Goal: Information Seeking & Learning: Learn about a topic

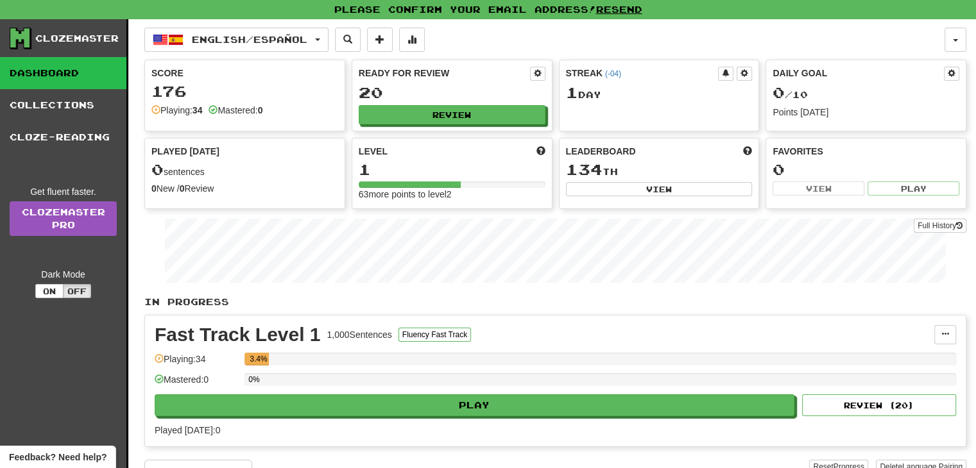
drag, startPoint x: 293, startPoint y: 56, endPoint x: 550, endPoint y: 355, distance: 394.1
click at [550, 355] on div "3.4%" at bounding box center [600, 359] width 712 height 13
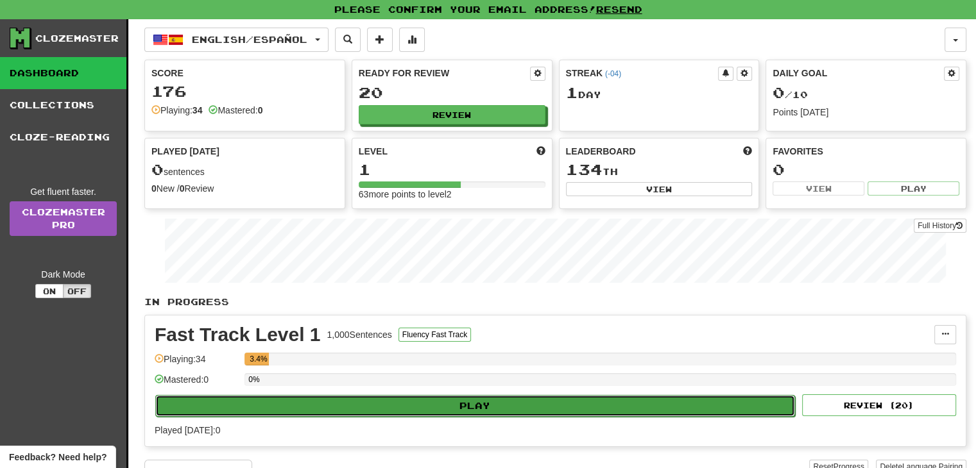
click at [436, 404] on button "Play" at bounding box center [475, 406] width 640 height 22
select select "**"
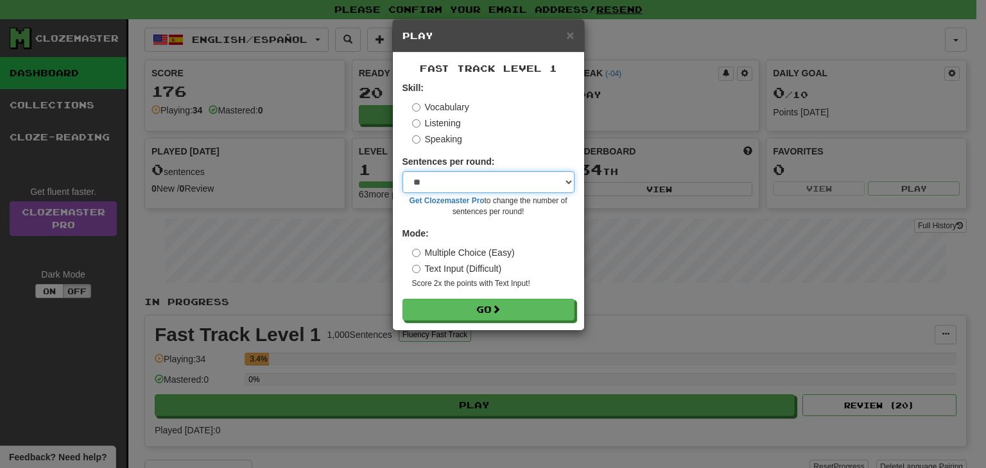
click at [522, 181] on select "* ** ** ** ** ** *** ********" at bounding box center [488, 182] width 172 height 22
click at [475, 187] on select "* ** ** ** ** ** *** ********" at bounding box center [488, 182] width 172 height 22
click at [436, 190] on select "* ** ** ** ** ** *** ********" at bounding box center [488, 182] width 172 height 22
click at [402, 171] on select "* ** ** ** ** ** *** ********" at bounding box center [488, 182] width 172 height 22
click at [416, 186] on select "* ** ** ** ** ** *** ********" at bounding box center [488, 182] width 172 height 22
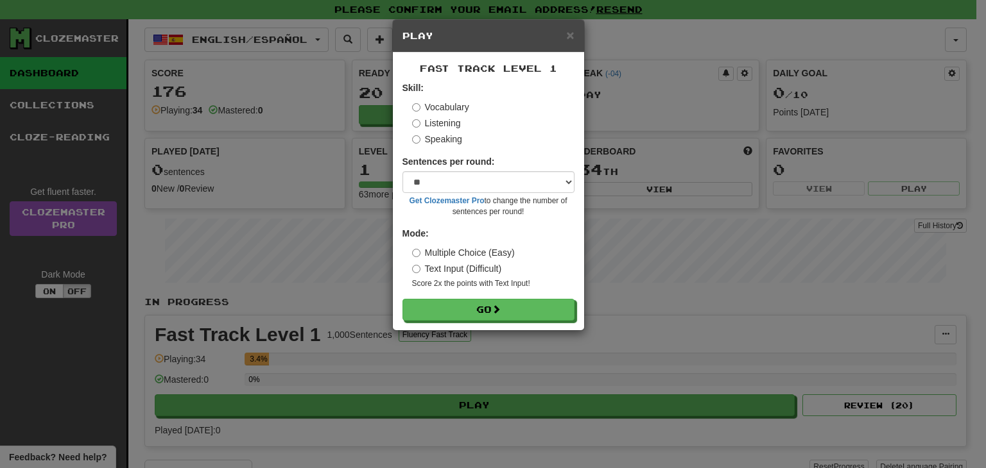
click at [475, 151] on form "Skill: Vocabulary Listening Speaking Sentences per round: * ** ** ** ** ** *** …" at bounding box center [488, 200] width 172 height 239
click at [483, 312] on button "Go" at bounding box center [489, 311] width 172 height 22
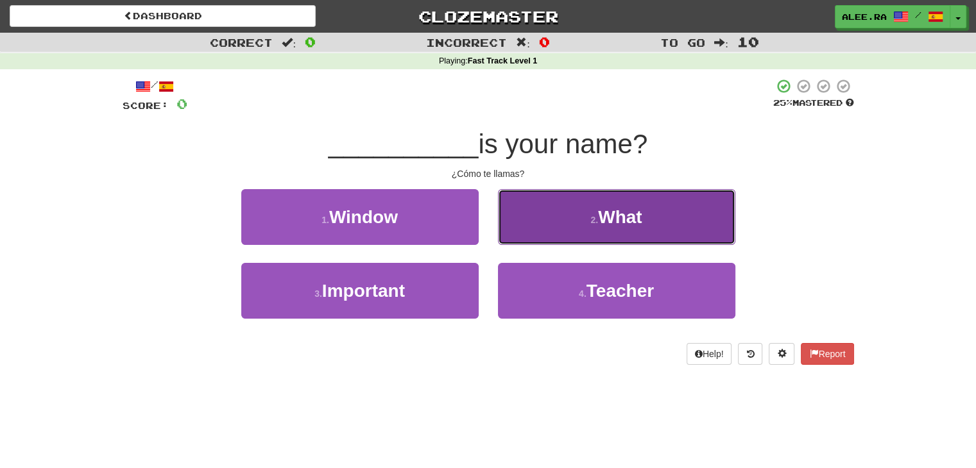
click at [572, 232] on button "2 . What" at bounding box center [616, 217] width 237 height 56
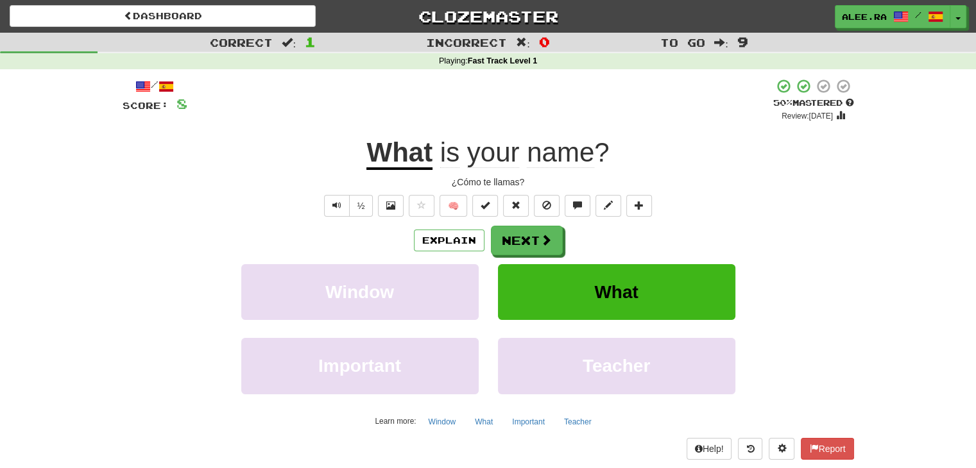
click at [680, 196] on div "½ 🧠" at bounding box center [489, 206] width 732 height 22
click at [553, 248] on button "Next" at bounding box center [528, 242] width 72 height 30
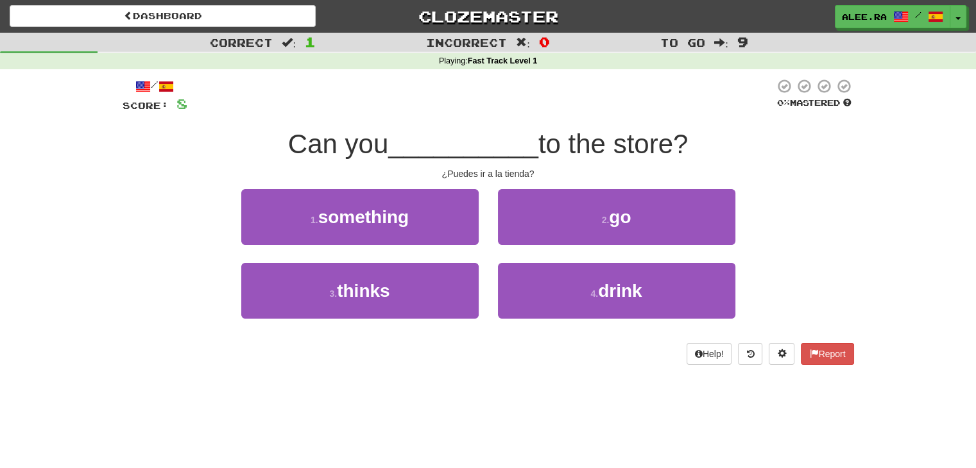
click at [590, 247] on div "2 . go" at bounding box center [616, 226] width 257 height 74
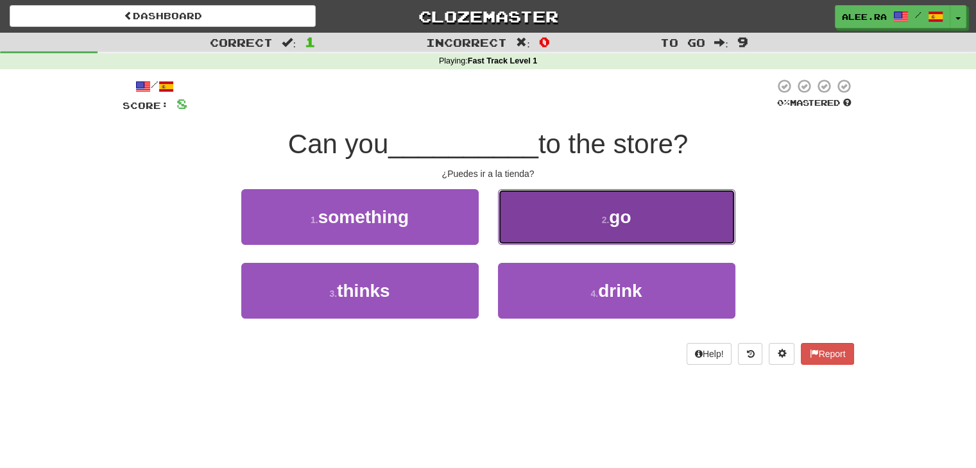
click at [631, 209] on span "go" at bounding box center [620, 217] width 22 height 20
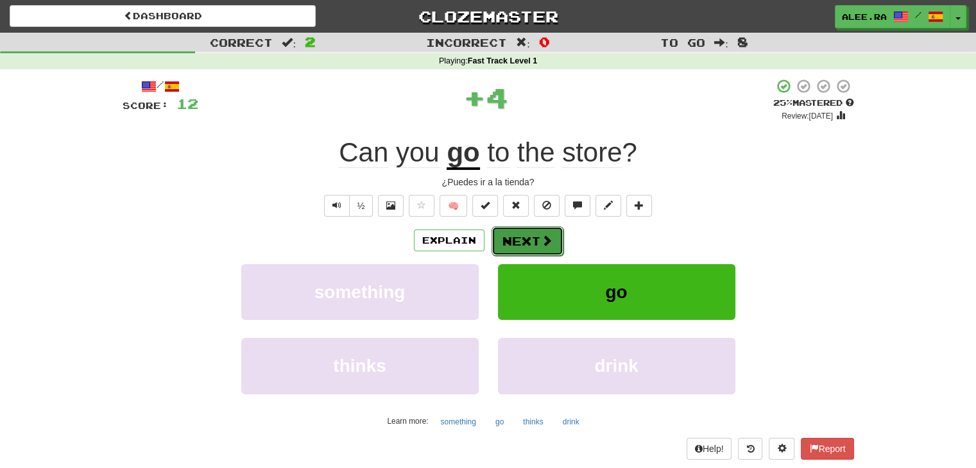
click at [542, 249] on button "Next" at bounding box center [528, 242] width 72 height 30
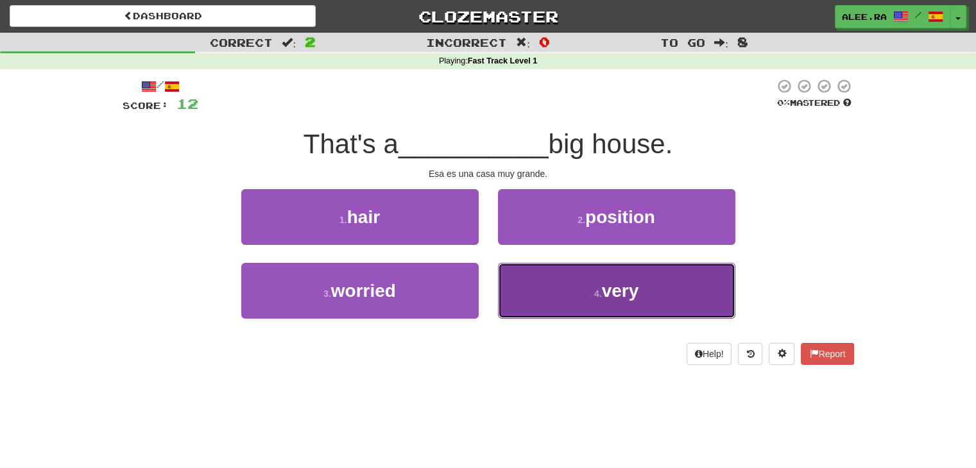
click at [542, 298] on button "4 . very" at bounding box center [616, 291] width 237 height 56
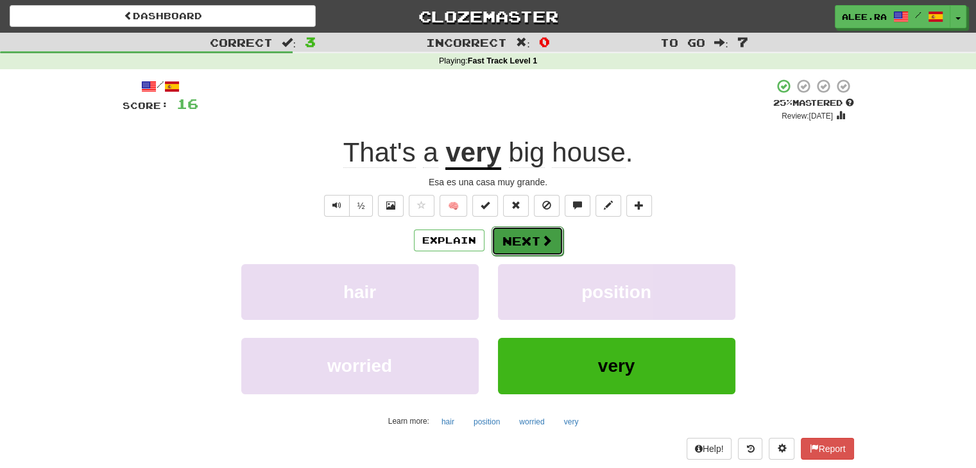
click at [506, 247] on button "Next" at bounding box center [528, 242] width 72 height 30
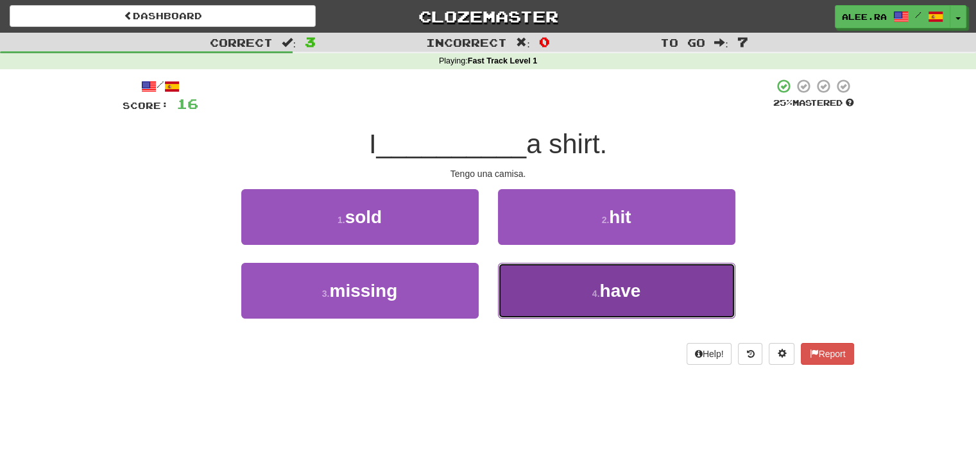
click at [562, 286] on button "4 . have" at bounding box center [616, 291] width 237 height 56
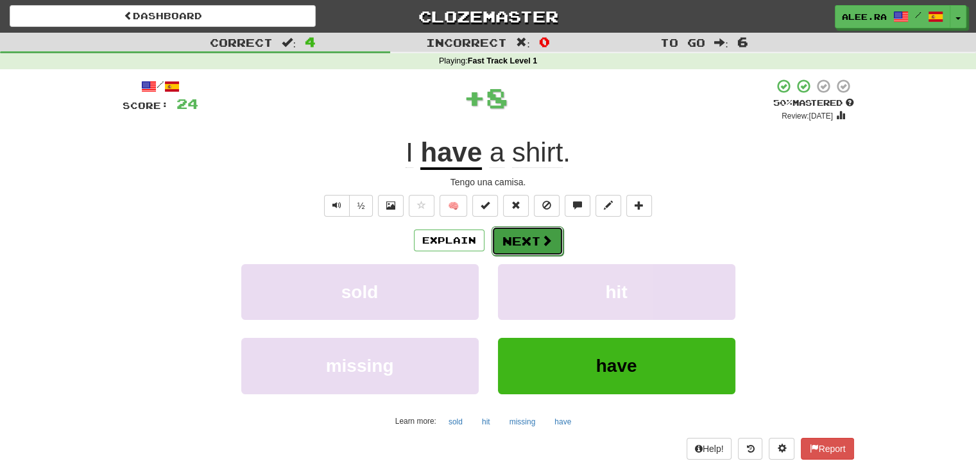
click at [513, 235] on button "Next" at bounding box center [528, 242] width 72 height 30
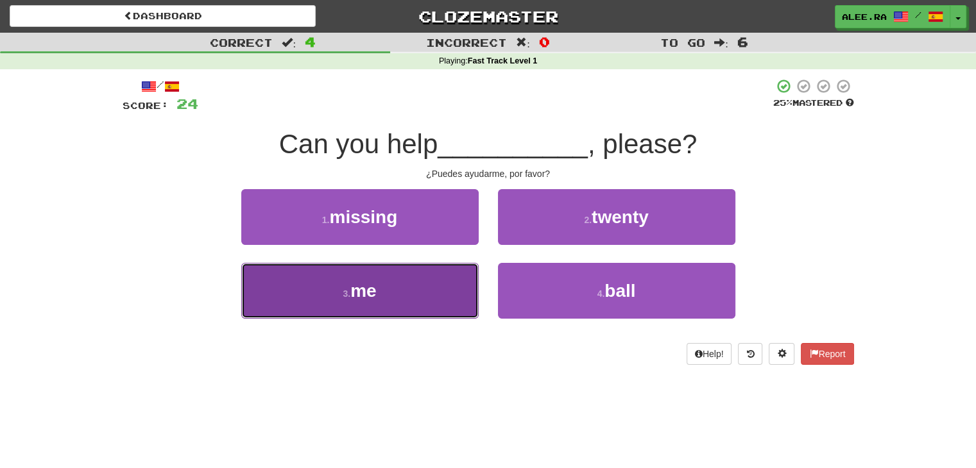
click at [445, 283] on button "3 . me" at bounding box center [359, 291] width 237 height 56
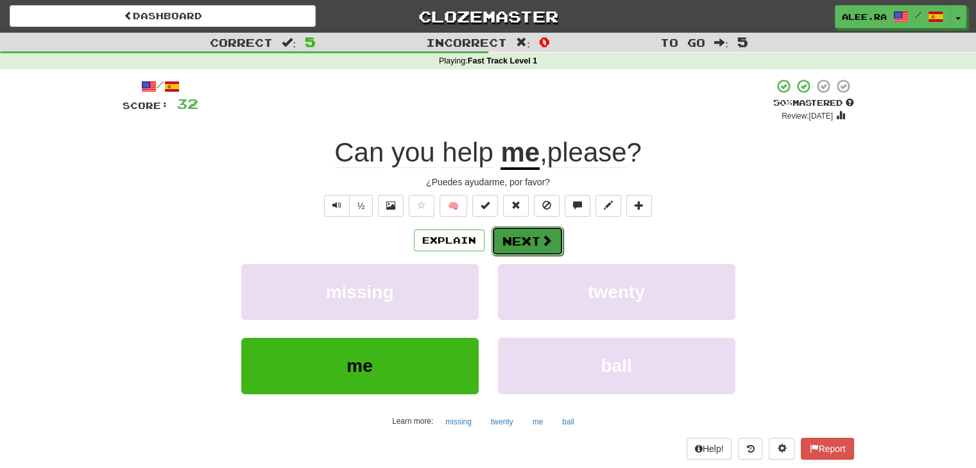
click at [492, 239] on button "Next" at bounding box center [528, 242] width 72 height 30
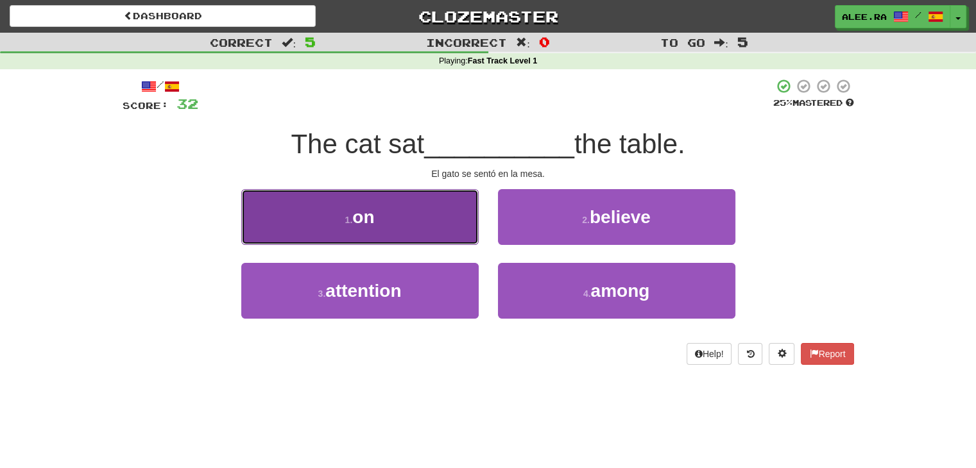
click at [432, 244] on button "1 . on" at bounding box center [359, 217] width 237 height 56
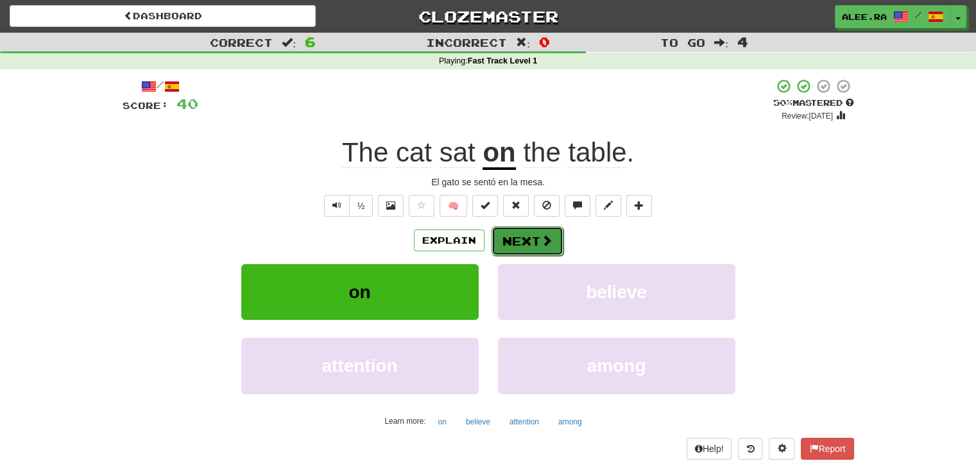
click at [541, 235] on span at bounding box center [547, 241] width 12 height 12
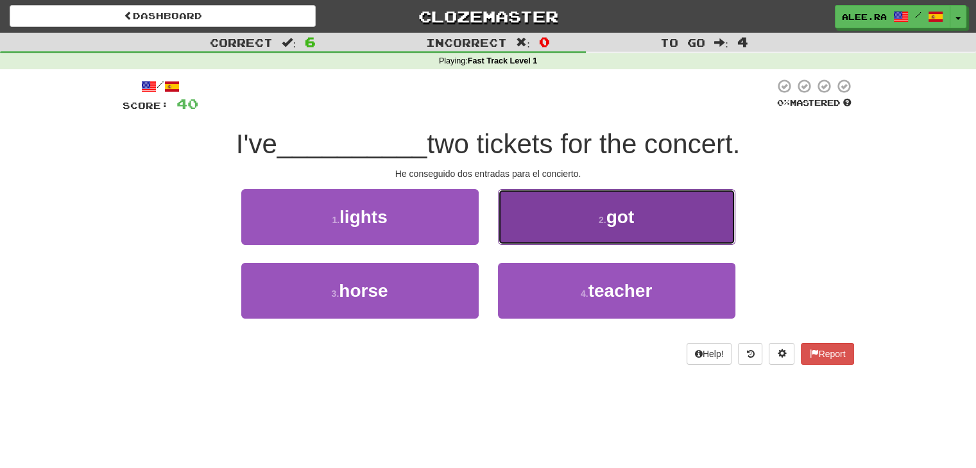
click at [548, 219] on button "2 . got" at bounding box center [616, 217] width 237 height 56
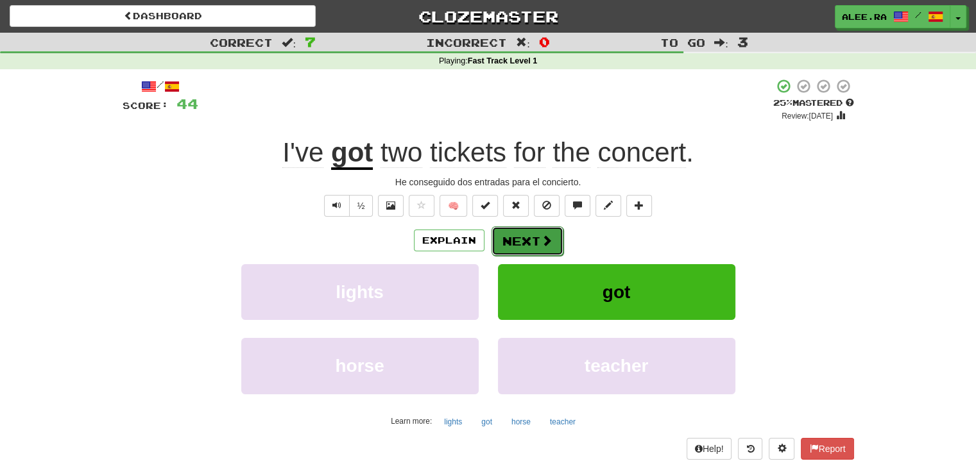
click at [535, 230] on button "Next" at bounding box center [528, 242] width 72 height 30
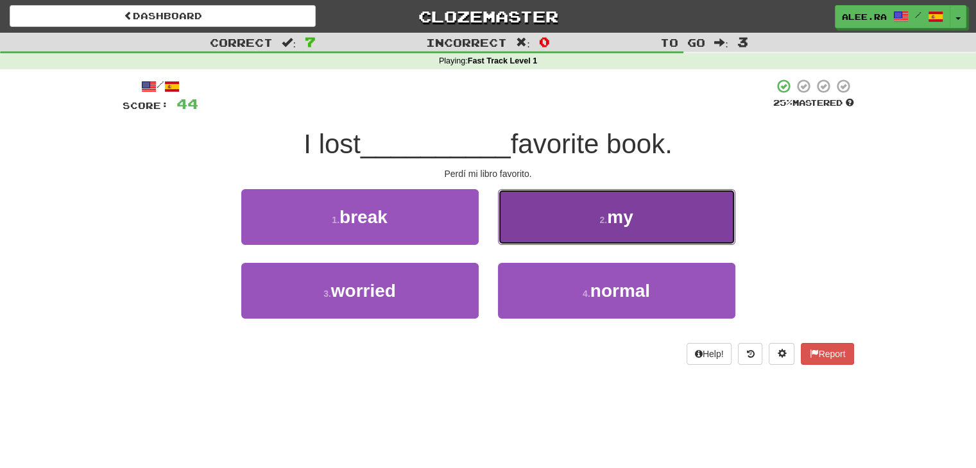
click at [534, 230] on button "2 . my" at bounding box center [616, 217] width 237 height 56
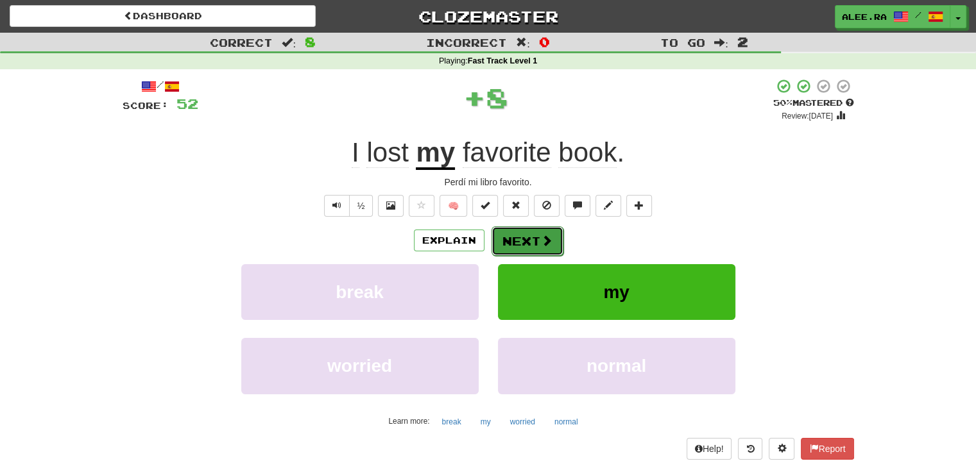
click at [528, 242] on button "Next" at bounding box center [528, 242] width 72 height 30
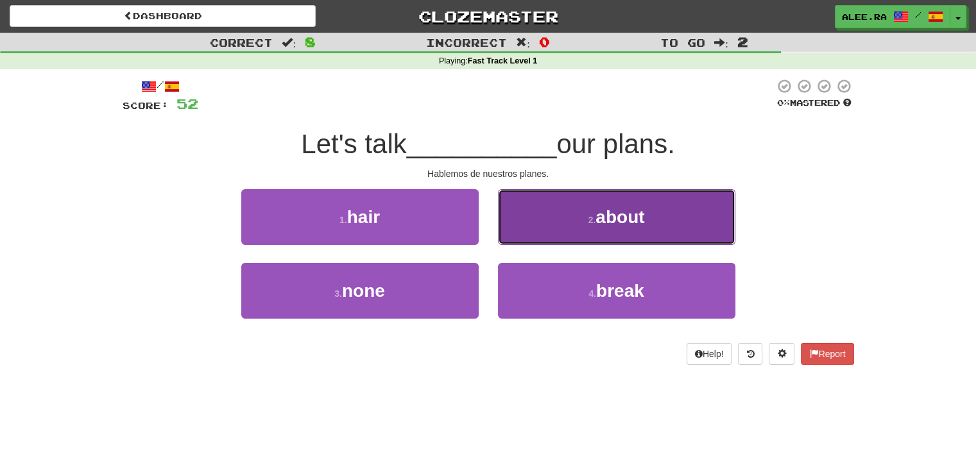
click at [536, 237] on button "2 . about" at bounding box center [616, 217] width 237 height 56
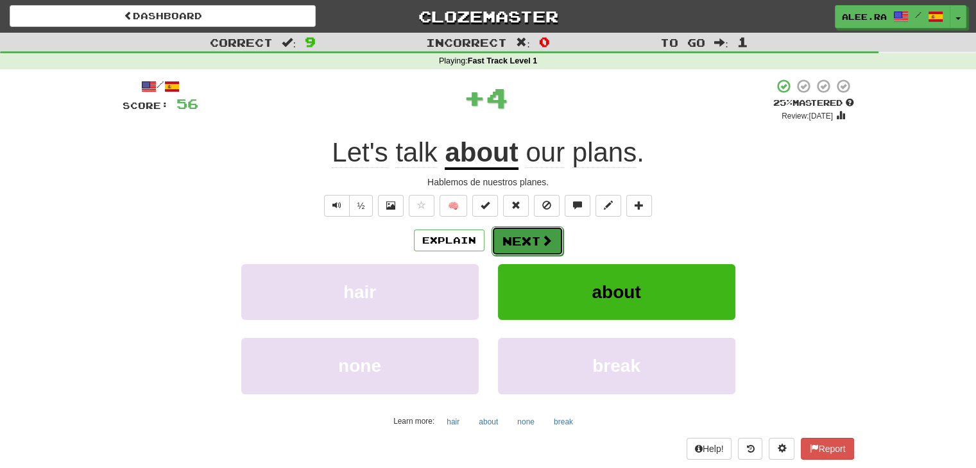
click at [530, 247] on button "Next" at bounding box center [528, 242] width 72 height 30
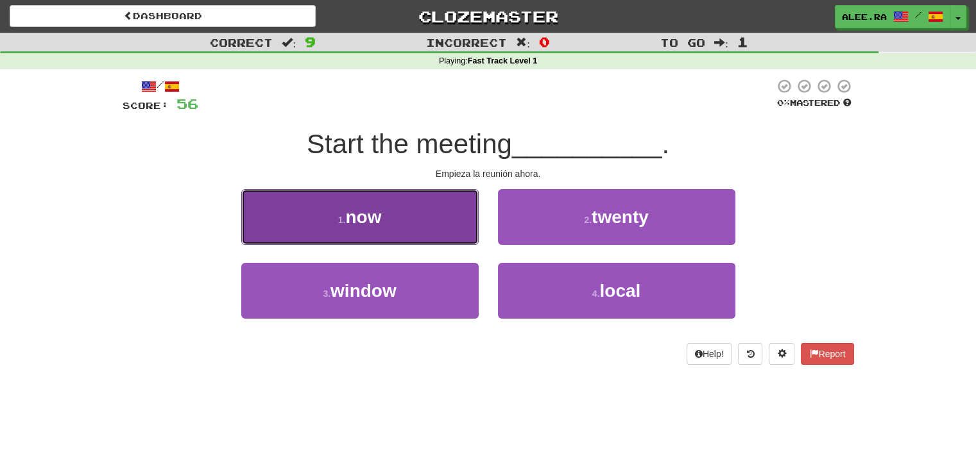
click at [439, 238] on button "1 . now" at bounding box center [359, 217] width 237 height 56
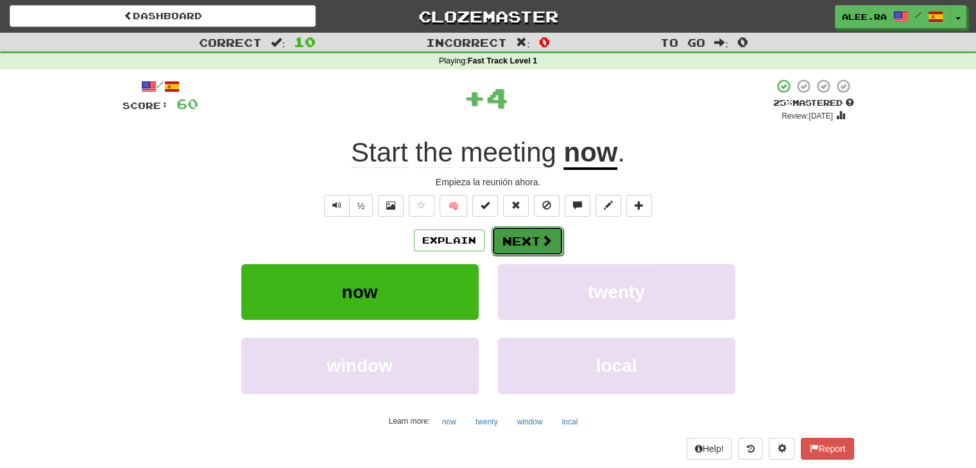
click at [511, 244] on button "Next" at bounding box center [528, 242] width 72 height 30
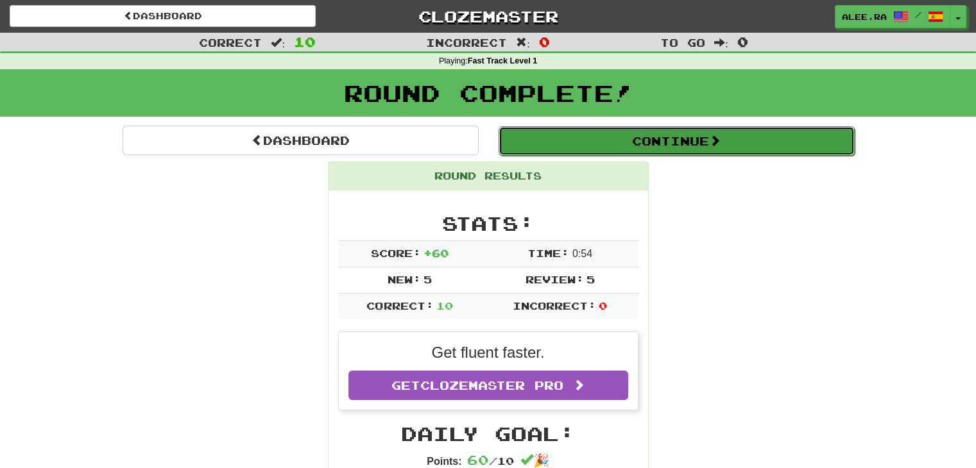
click at [511, 127] on button "Continue" at bounding box center [677, 141] width 356 height 30
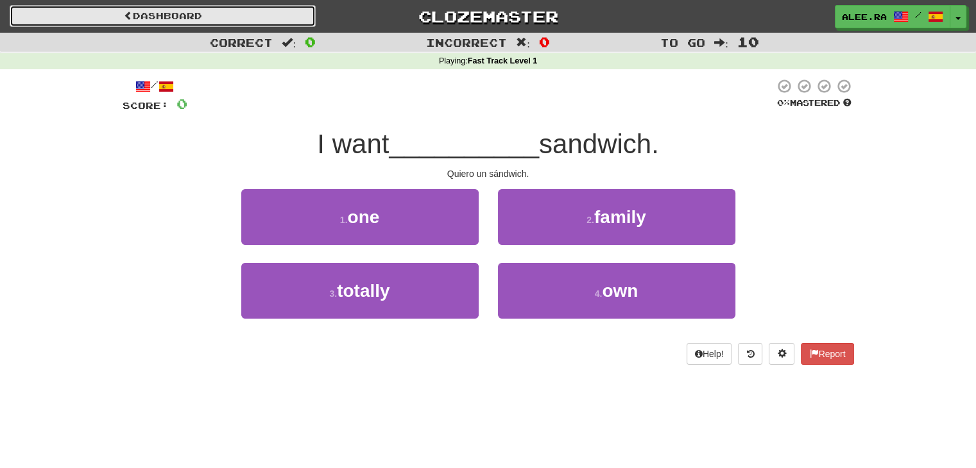
click at [172, 11] on link "Dashboard" at bounding box center [163, 16] width 306 height 22
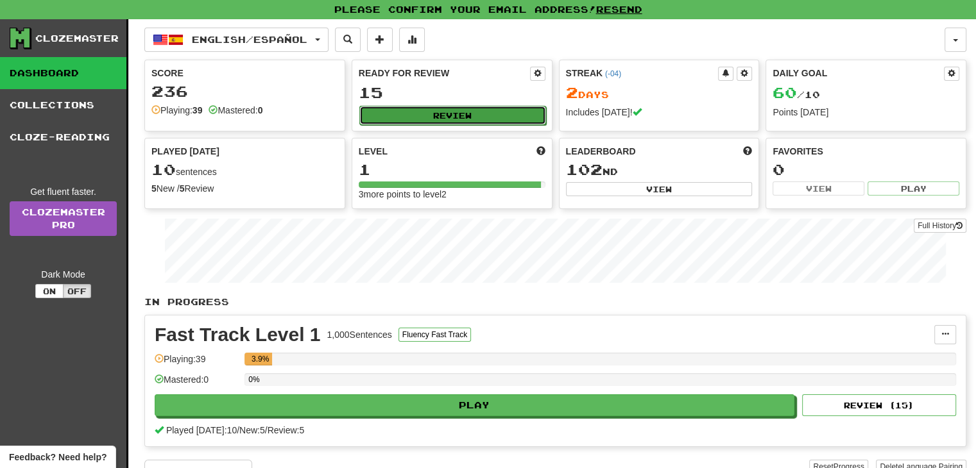
click at [410, 114] on button "Review" at bounding box center [452, 115] width 187 height 19
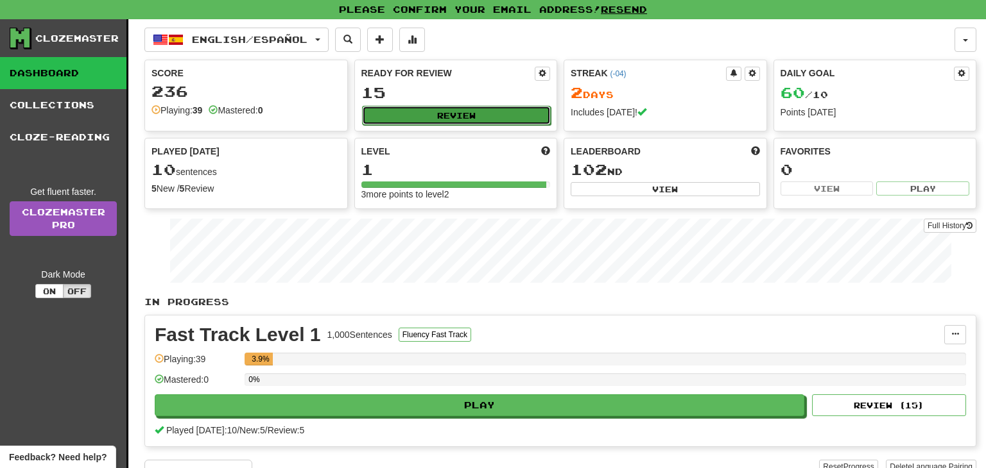
select select "**"
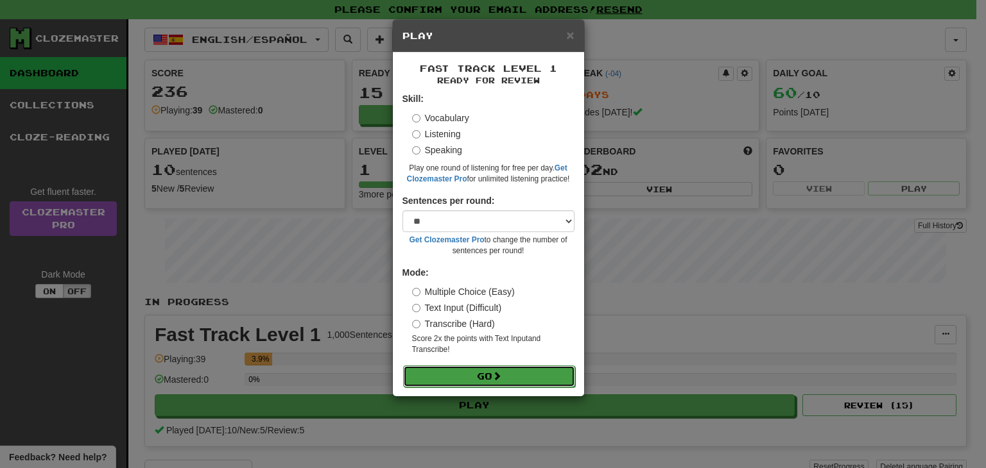
click at [501, 375] on span at bounding box center [496, 376] width 9 height 9
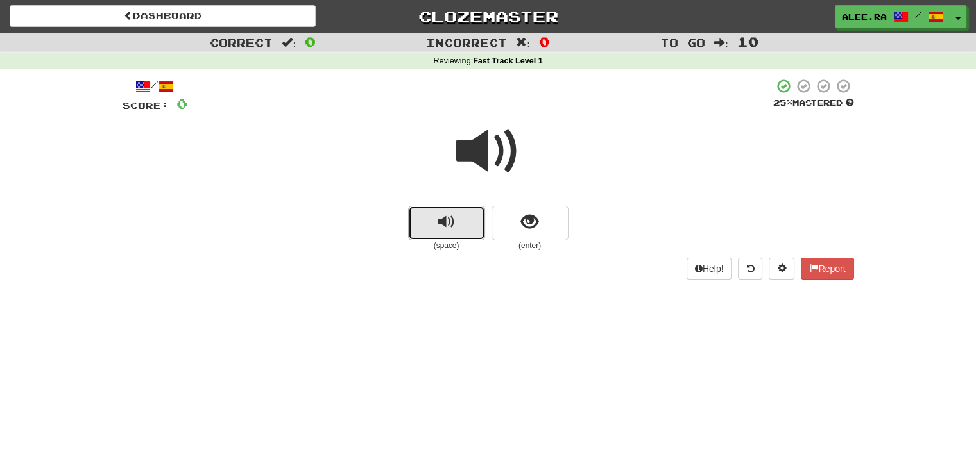
click at [452, 223] on span "replay audio" at bounding box center [446, 222] width 17 height 17
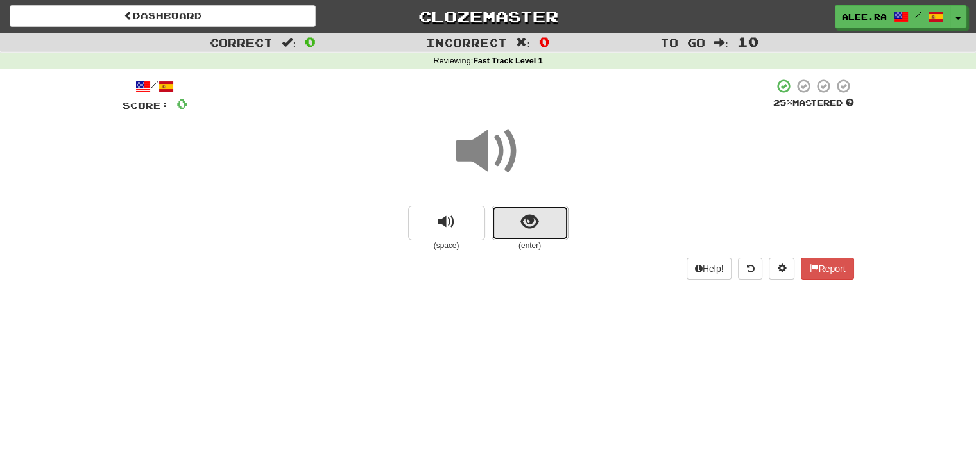
click at [495, 219] on button "show sentence" at bounding box center [530, 223] width 77 height 35
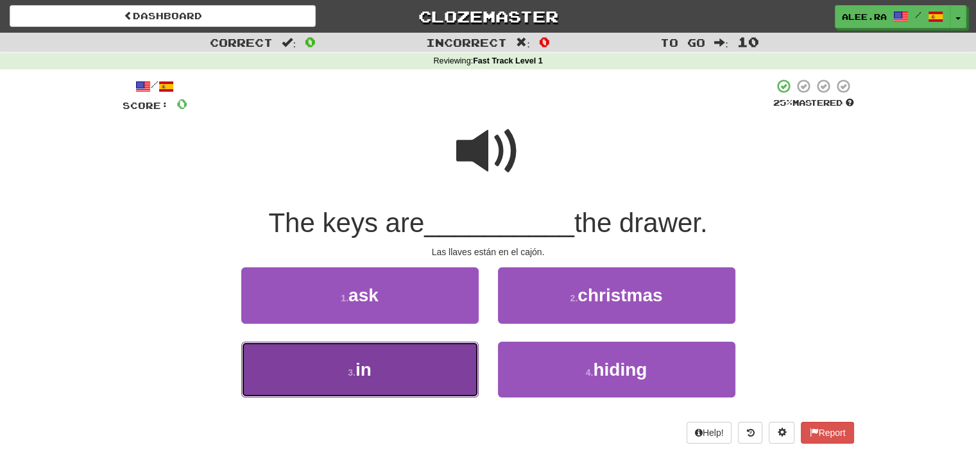
click at [341, 391] on button "3 . in" at bounding box center [359, 370] width 237 height 56
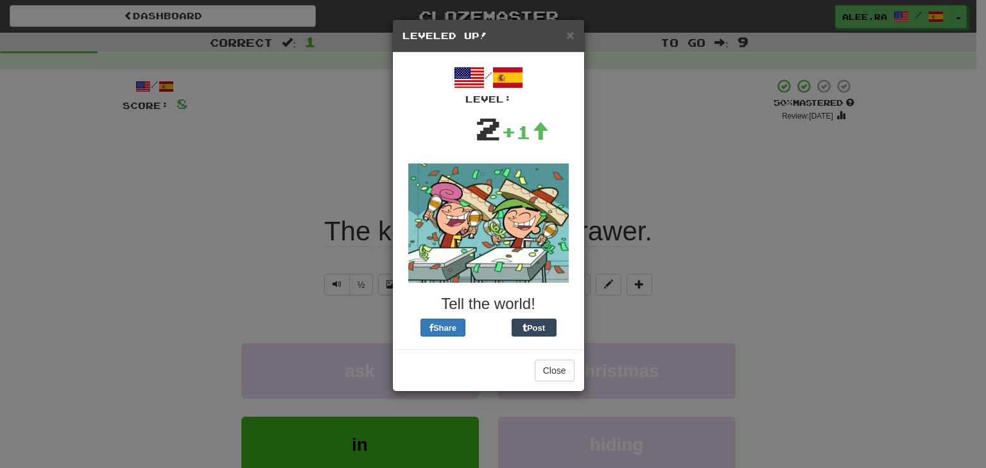
click at [613, 128] on div "× Leveled Up! / Level: 2 +1 Tell the world! Share Post Close" at bounding box center [493, 234] width 986 height 468
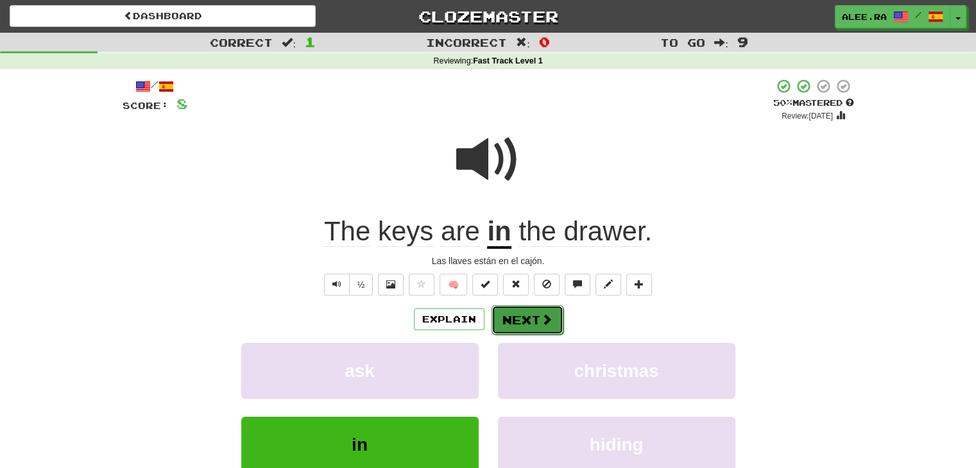
click at [552, 309] on button "Next" at bounding box center [528, 320] width 72 height 30
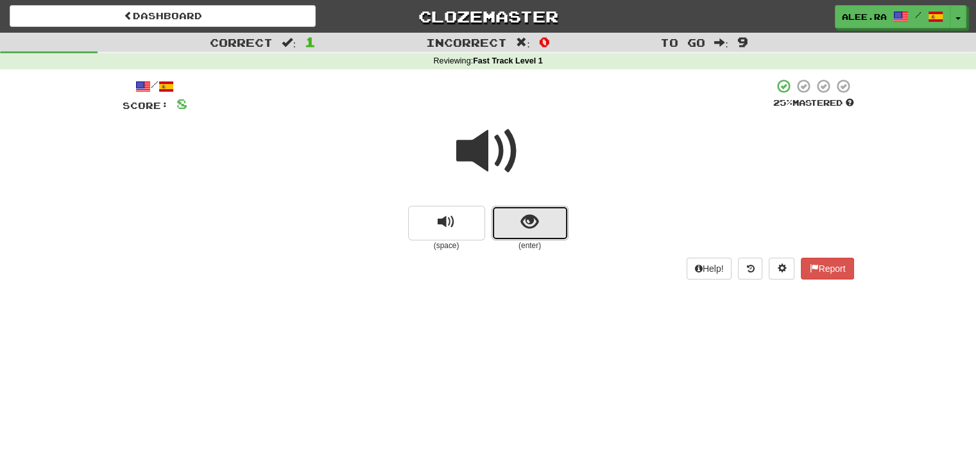
click at [533, 228] on span "show sentence" at bounding box center [529, 222] width 17 height 17
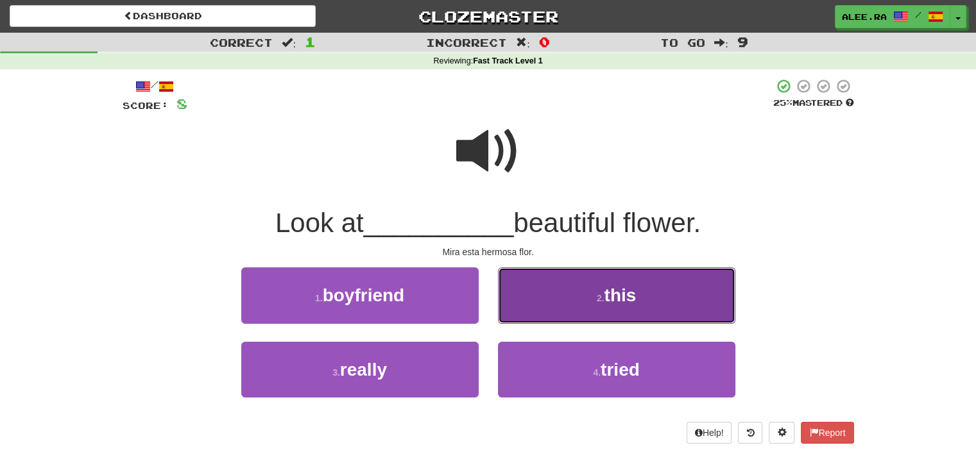
click at [614, 296] on span "this" at bounding box center [620, 296] width 32 height 20
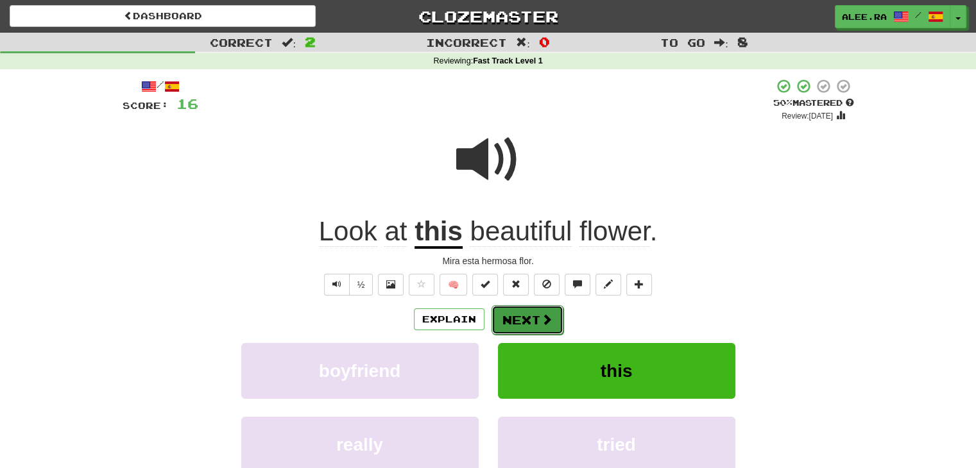
click at [531, 319] on button "Next" at bounding box center [528, 320] width 72 height 30
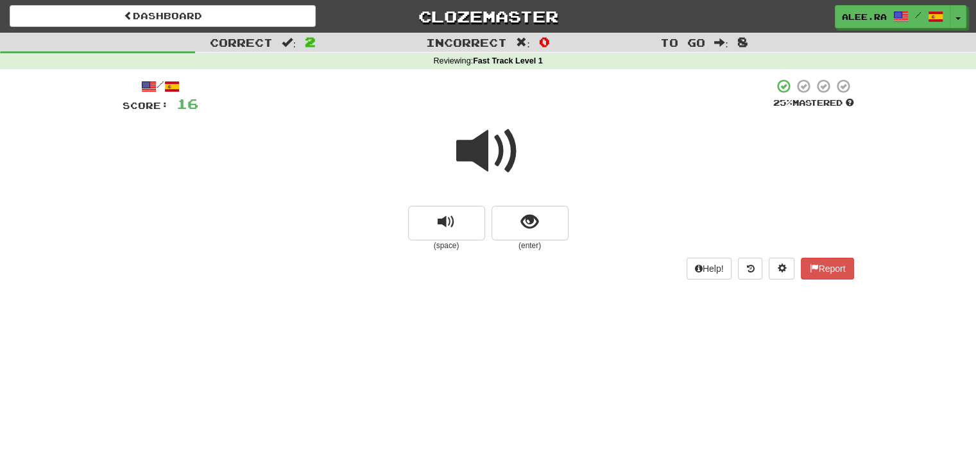
click at [527, 241] on small "(enter)" at bounding box center [530, 246] width 77 height 11
click at [527, 240] on button "show sentence" at bounding box center [530, 223] width 77 height 35
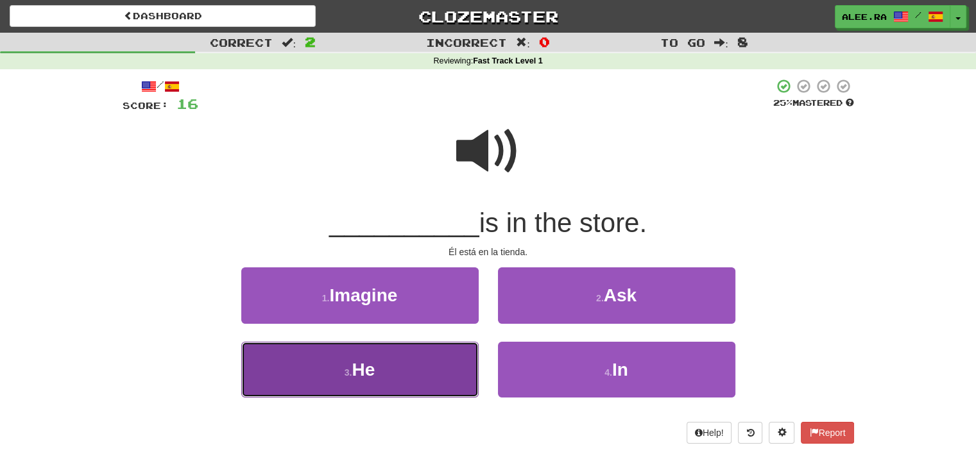
click at [436, 347] on button "3 . He" at bounding box center [359, 370] width 237 height 56
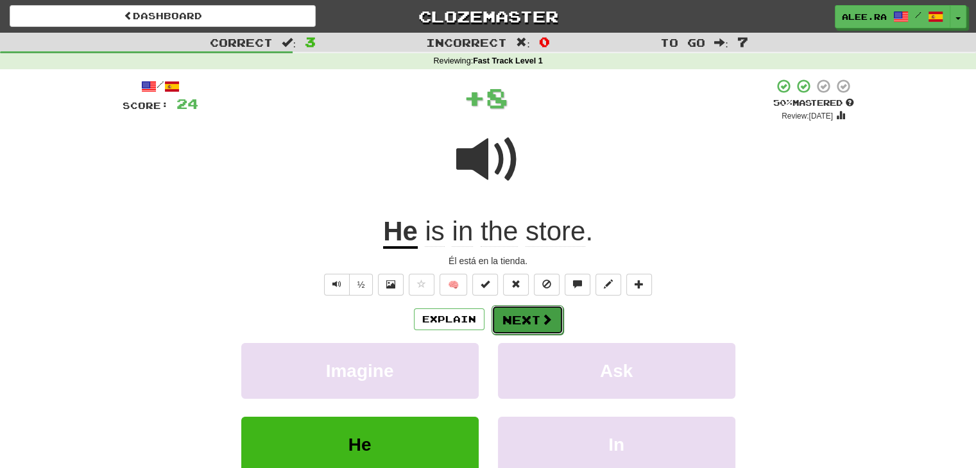
click at [532, 319] on button "Next" at bounding box center [528, 320] width 72 height 30
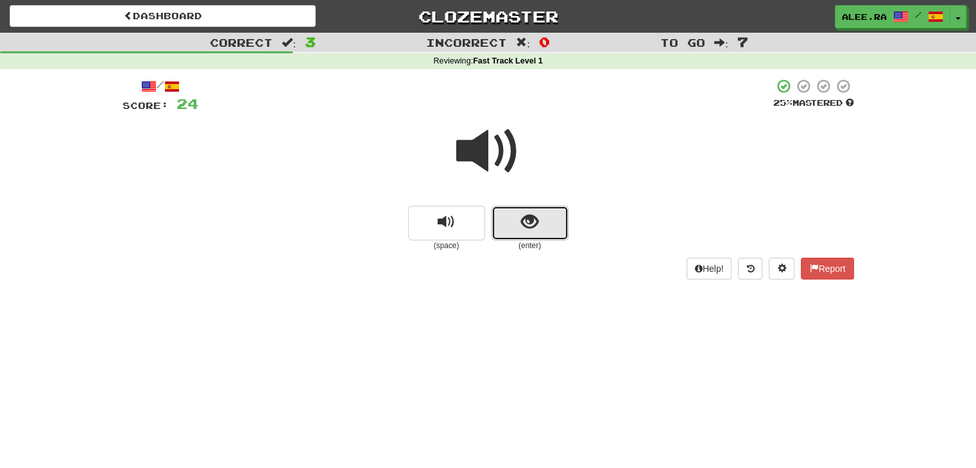
click at [527, 225] on span "show sentence" at bounding box center [529, 222] width 17 height 17
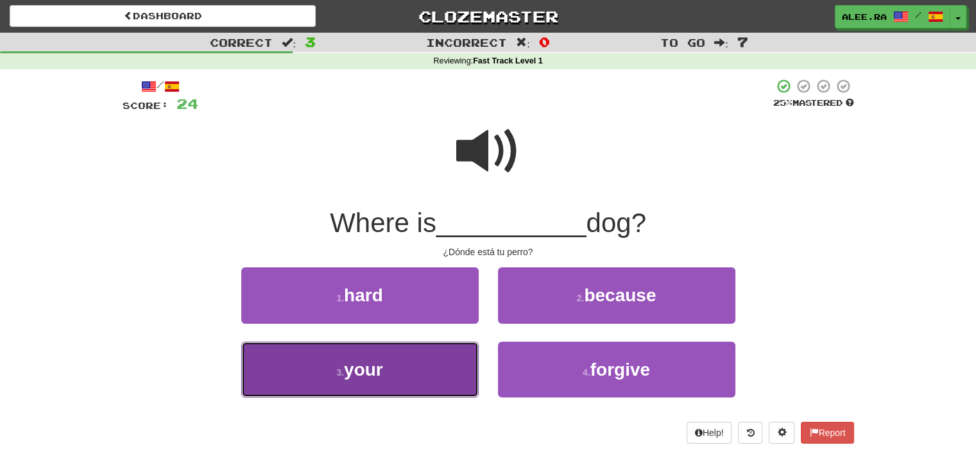
click at [436, 354] on button "3 . your" at bounding box center [359, 370] width 237 height 56
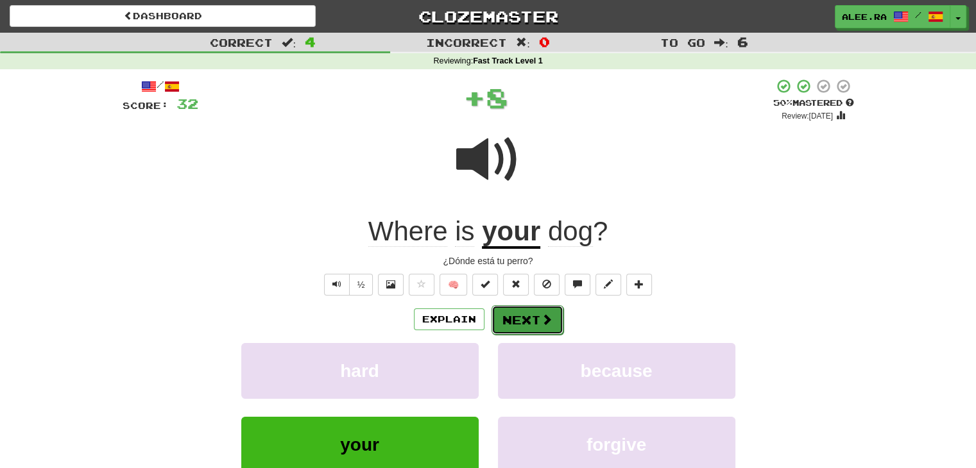
click at [526, 323] on button "Next" at bounding box center [528, 320] width 72 height 30
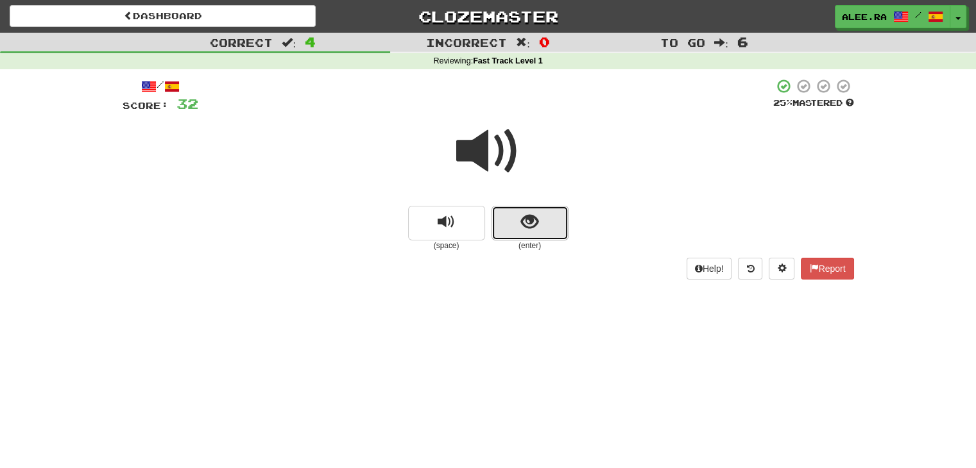
click at [546, 214] on button "show sentence" at bounding box center [530, 223] width 77 height 35
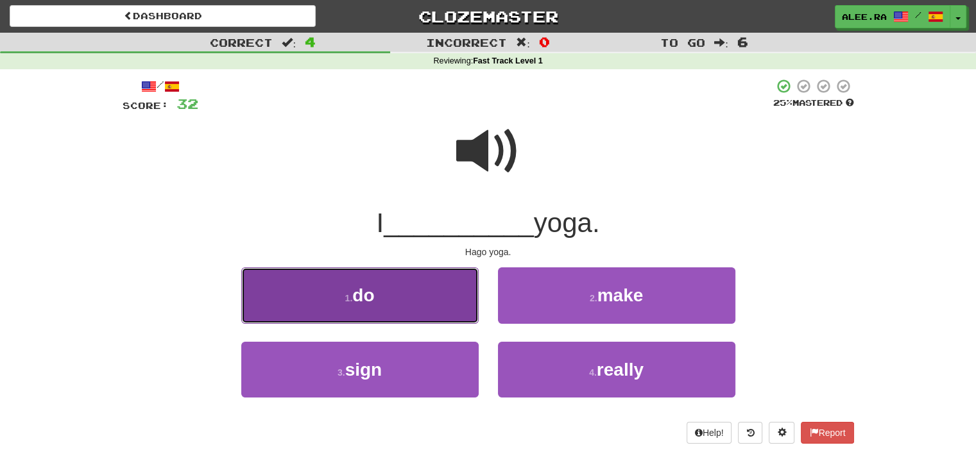
click at [463, 283] on button "1 . do" at bounding box center [359, 296] width 237 height 56
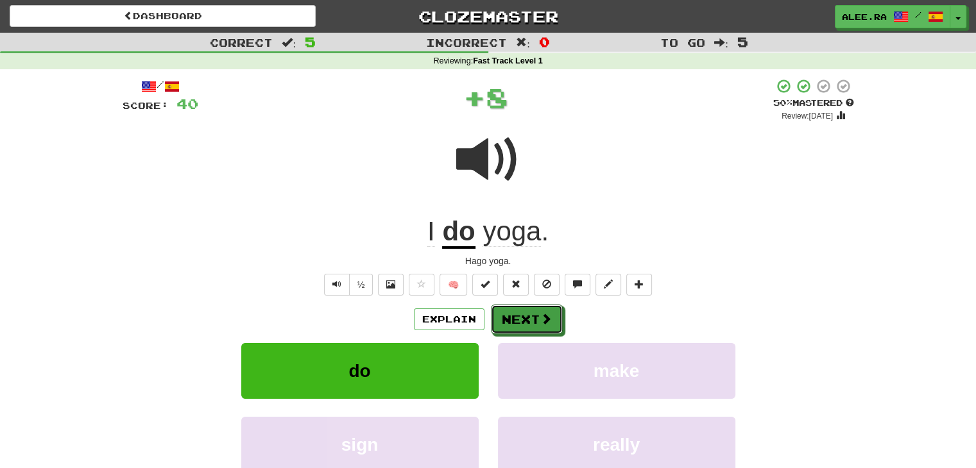
drag, startPoint x: 531, startPoint y: 320, endPoint x: 528, endPoint y: 314, distance: 6.6
click at [531, 321] on button "Next" at bounding box center [527, 320] width 72 height 30
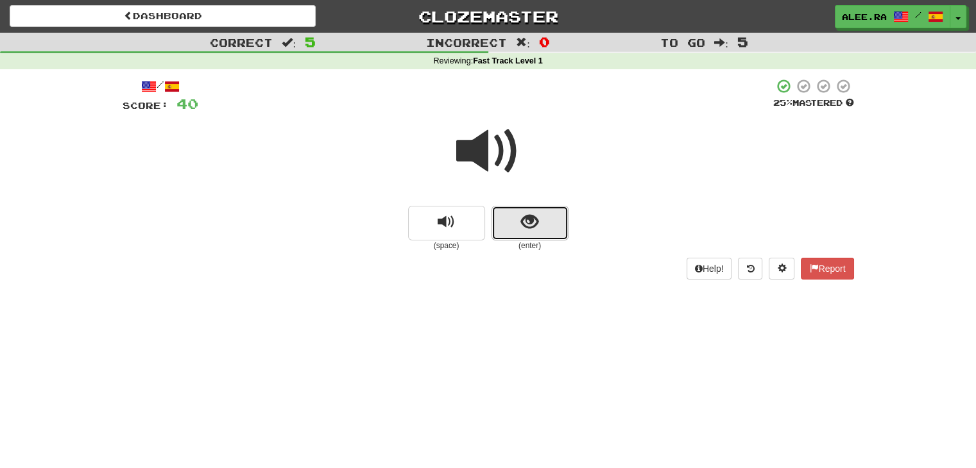
click at [544, 234] on button "show sentence" at bounding box center [530, 223] width 77 height 35
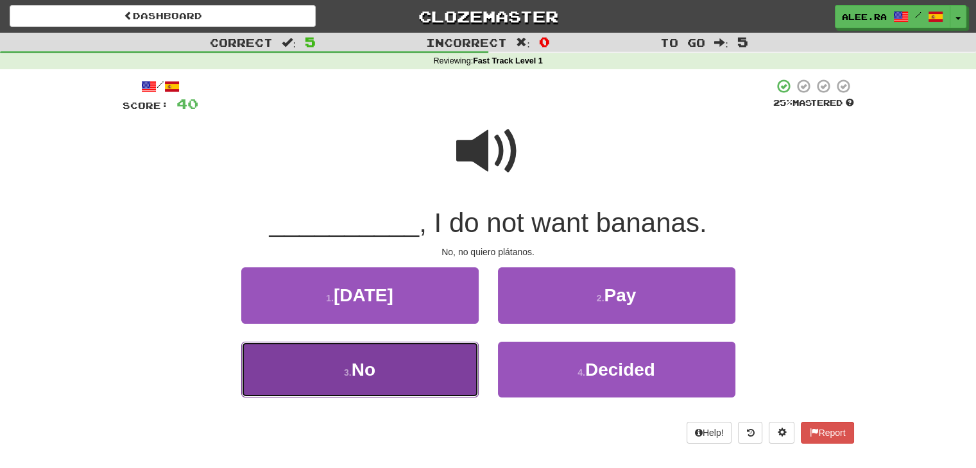
click at [444, 368] on button "3 . No" at bounding box center [359, 370] width 237 height 56
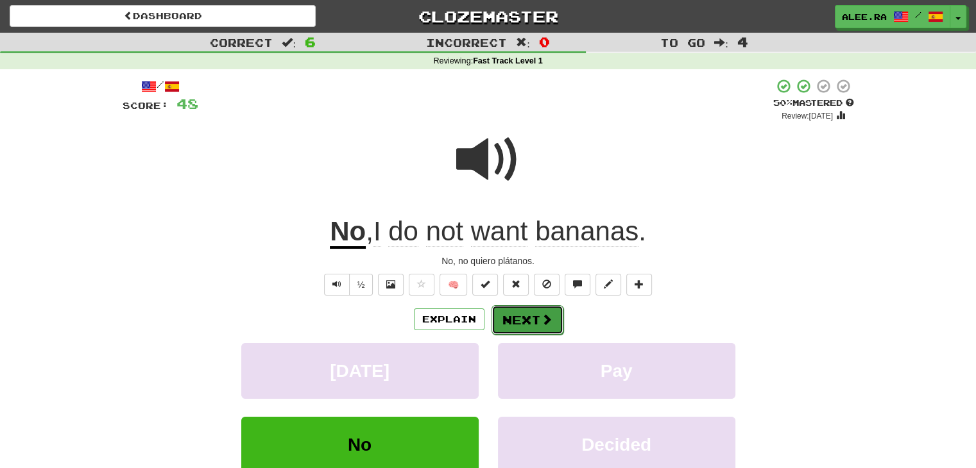
click at [518, 316] on button "Next" at bounding box center [528, 320] width 72 height 30
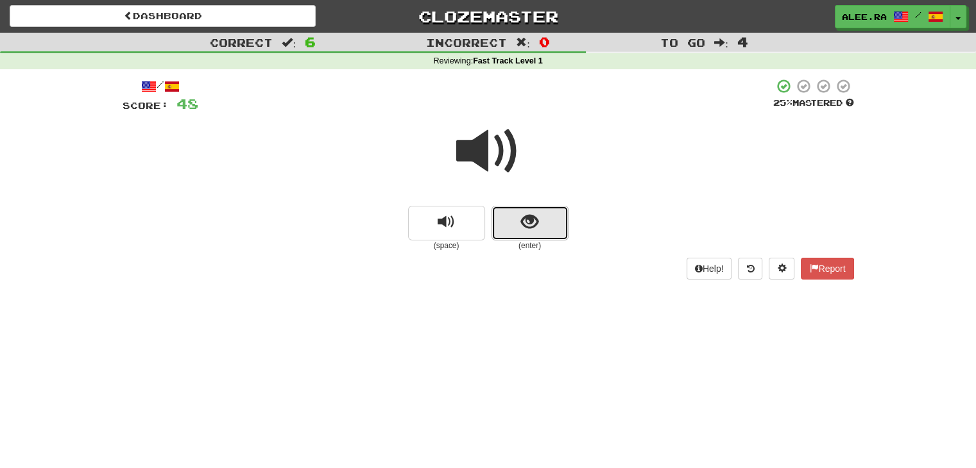
click at [533, 228] on span "show sentence" at bounding box center [529, 222] width 17 height 17
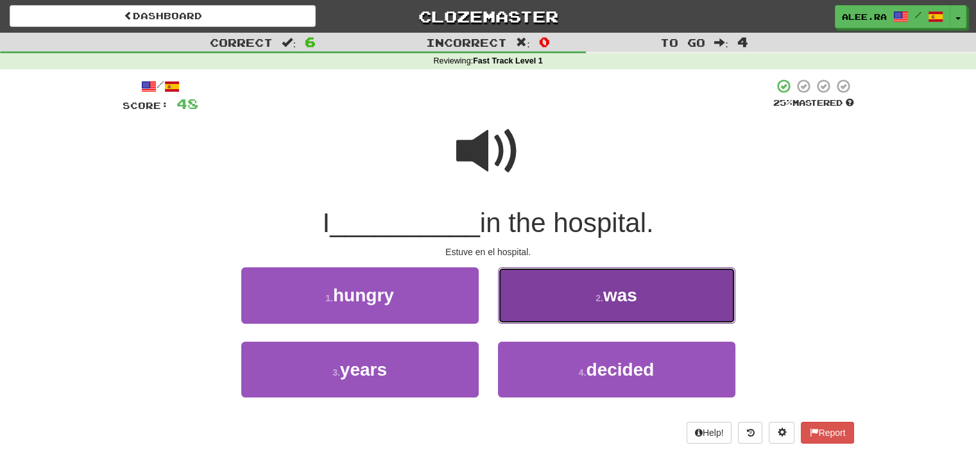
click at [562, 300] on button "2 . was" at bounding box center [616, 296] width 237 height 56
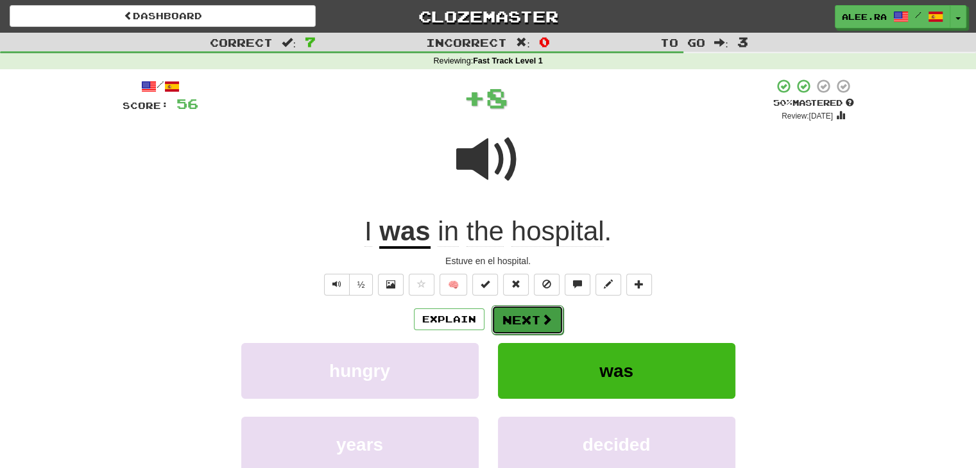
click at [524, 317] on button "Next" at bounding box center [528, 320] width 72 height 30
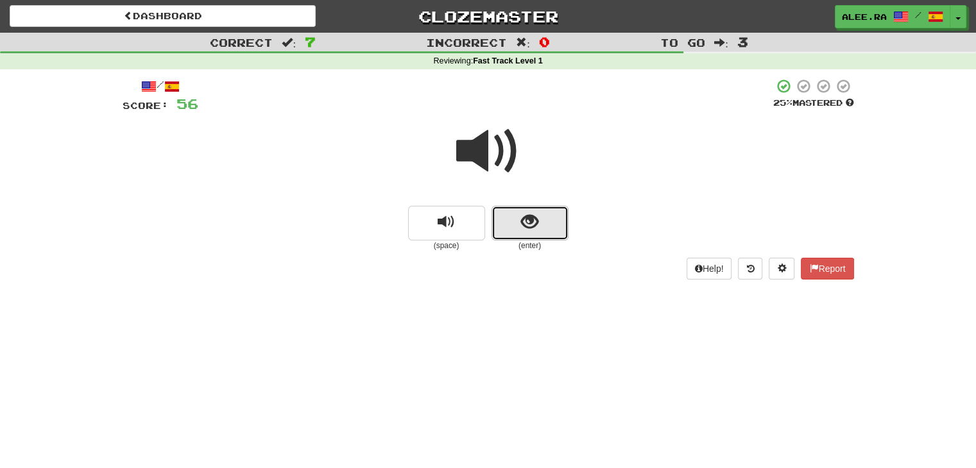
click at [516, 219] on button "show sentence" at bounding box center [530, 223] width 77 height 35
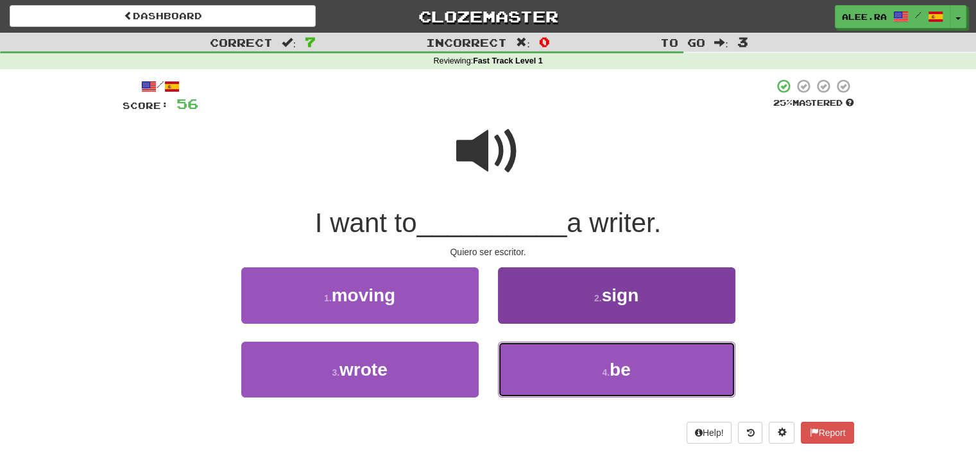
click at [544, 369] on button "4 . be" at bounding box center [616, 370] width 237 height 56
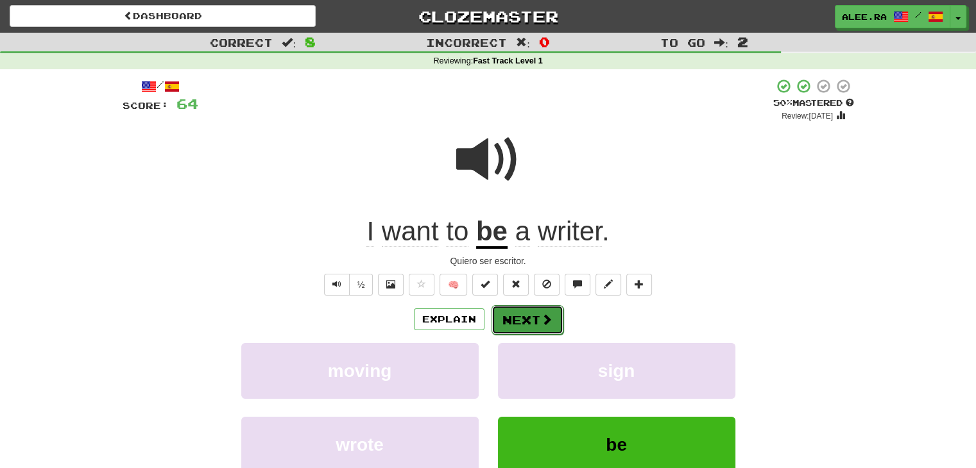
click at [515, 327] on button "Next" at bounding box center [528, 320] width 72 height 30
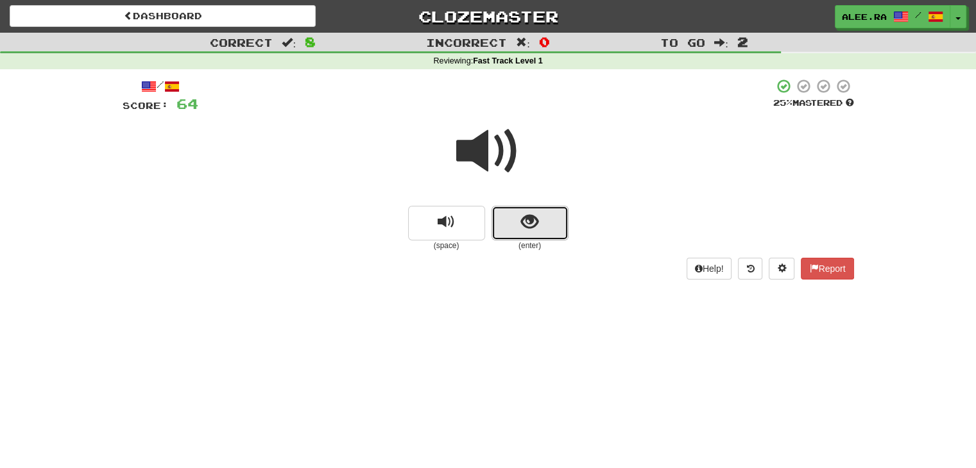
click at [519, 224] on button "show sentence" at bounding box center [530, 223] width 77 height 35
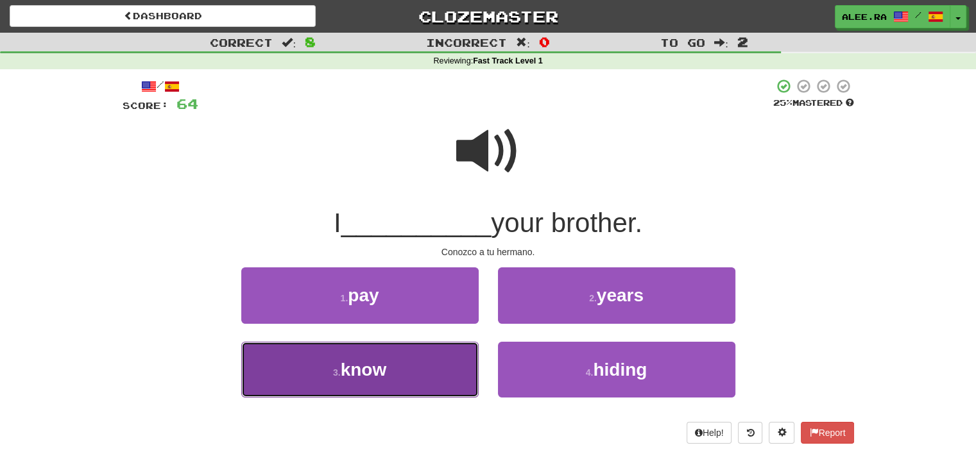
click at [463, 368] on button "3 . know" at bounding box center [359, 370] width 237 height 56
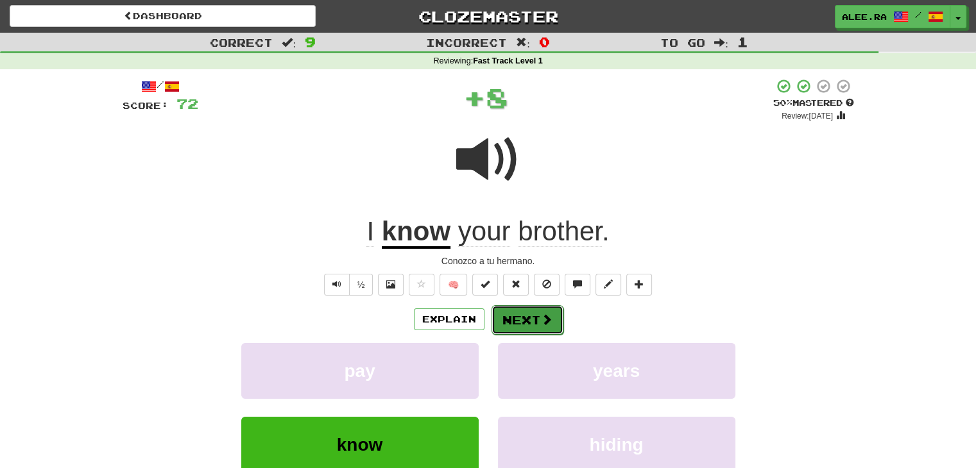
click at [513, 321] on button "Next" at bounding box center [528, 320] width 72 height 30
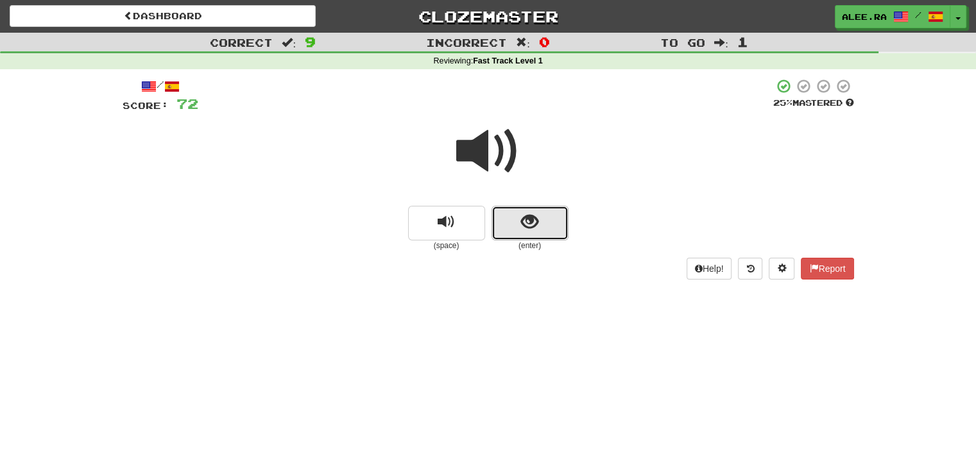
click at [536, 239] on button "show sentence" at bounding box center [530, 223] width 77 height 35
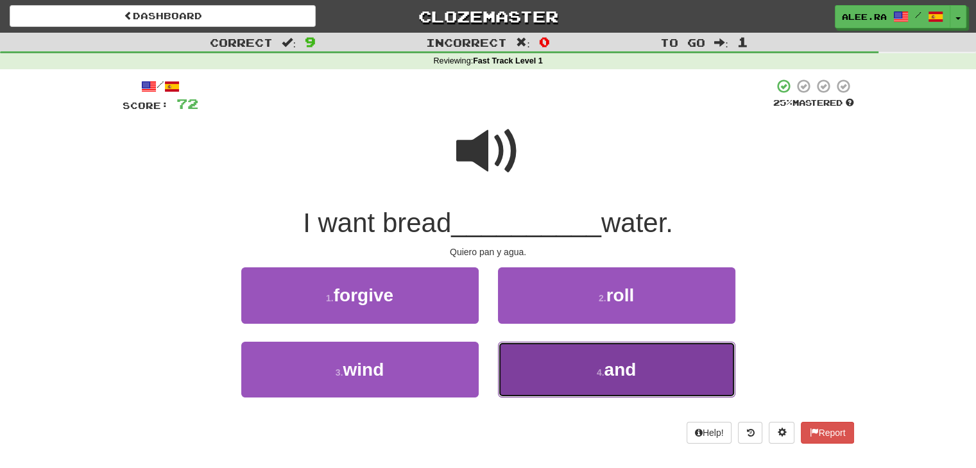
click at [572, 379] on button "4 . and" at bounding box center [616, 370] width 237 height 56
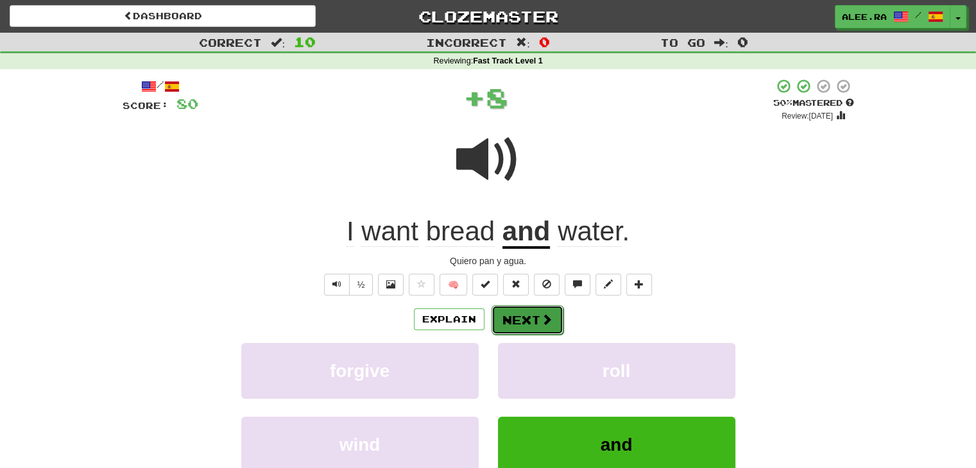
click at [503, 325] on button "Next" at bounding box center [528, 320] width 72 height 30
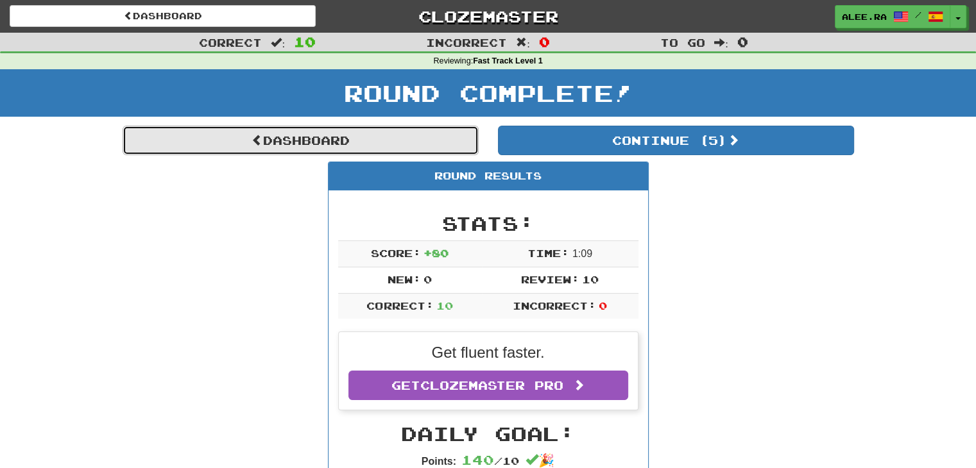
click at [452, 140] on link "Dashboard" at bounding box center [301, 141] width 356 height 30
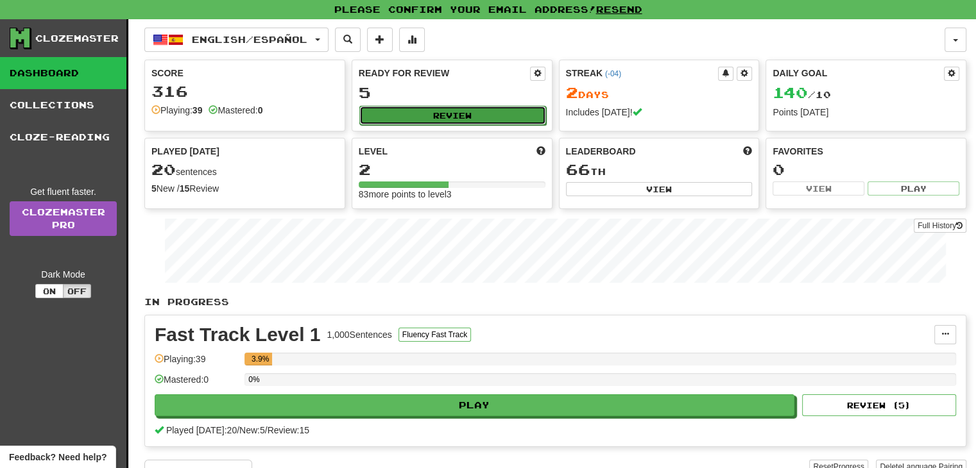
click at [496, 116] on button "Review" at bounding box center [452, 115] width 187 height 19
select select "**"
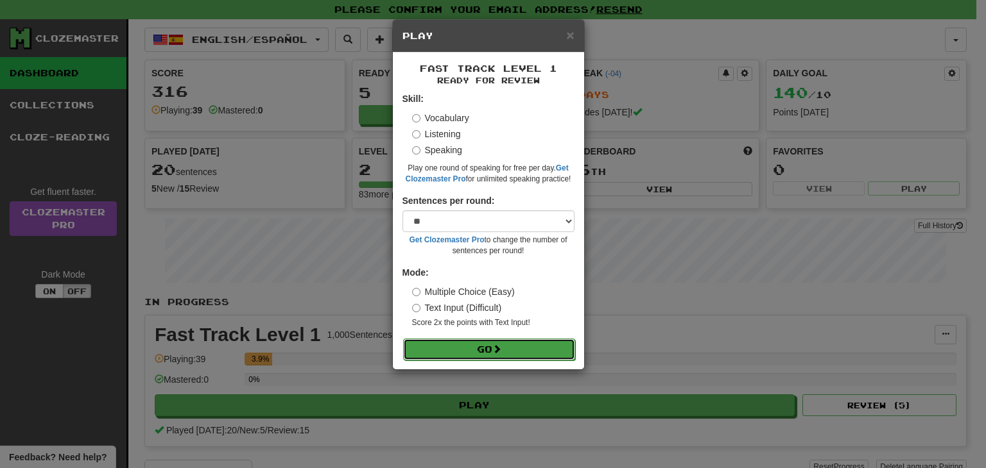
click at [529, 347] on button "Go" at bounding box center [489, 350] width 172 height 22
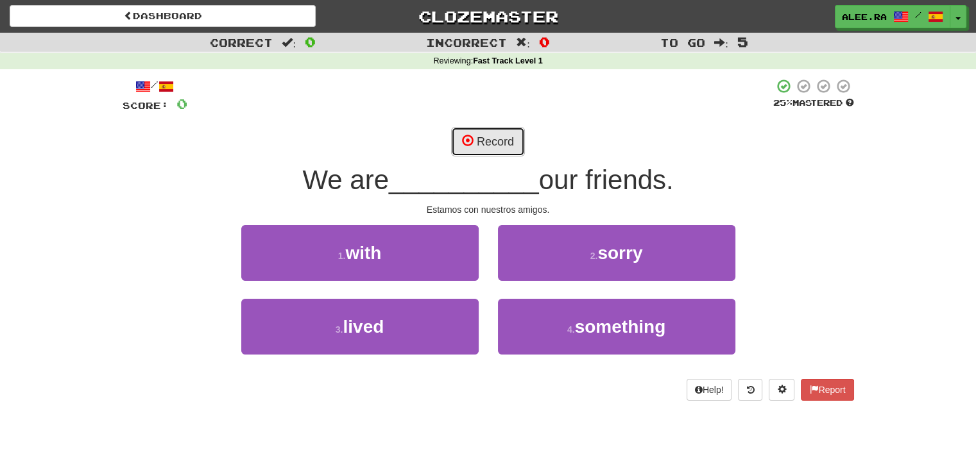
click at [477, 139] on button "Record" at bounding box center [488, 142] width 74 height 30
click at [463, 144] on span at bounding box center [468, 141] width 12 height 12
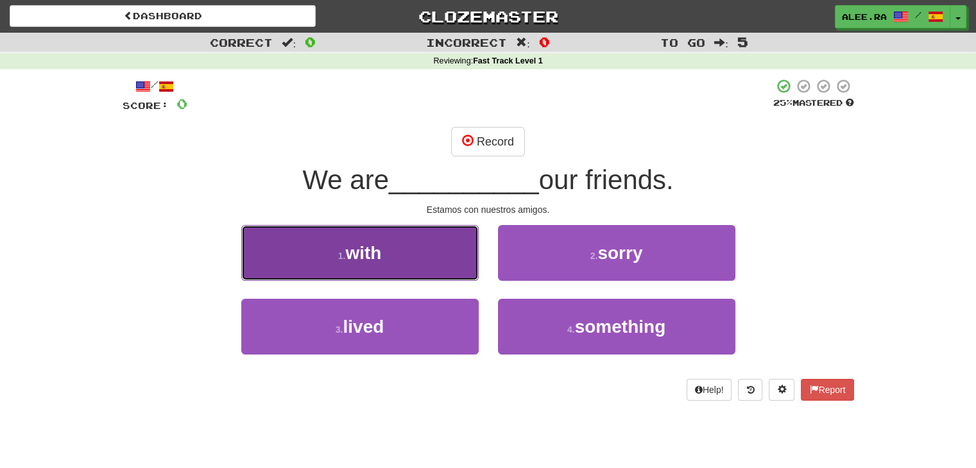
click at [454, 243] on button "1 . with" at bounding box center [359, 253] width 237 height 56
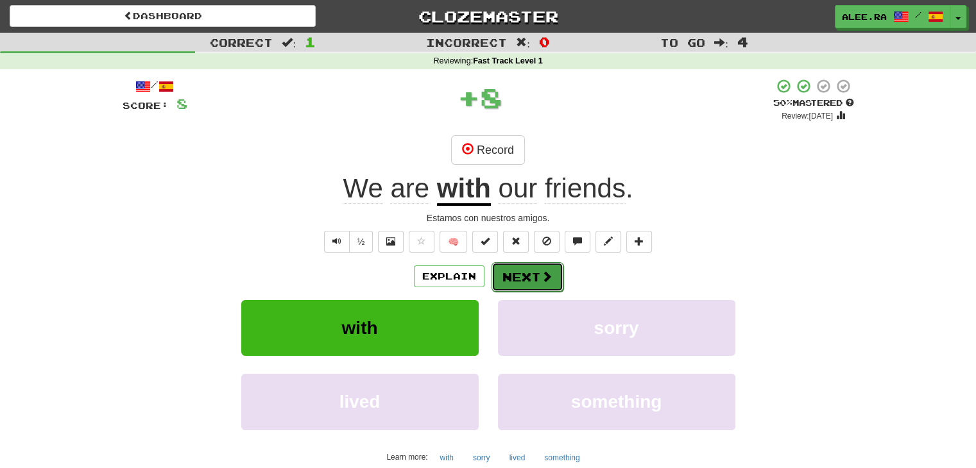
click at [506, 268] on button "Next" at bounding box center [528, 277] width 72 height 30
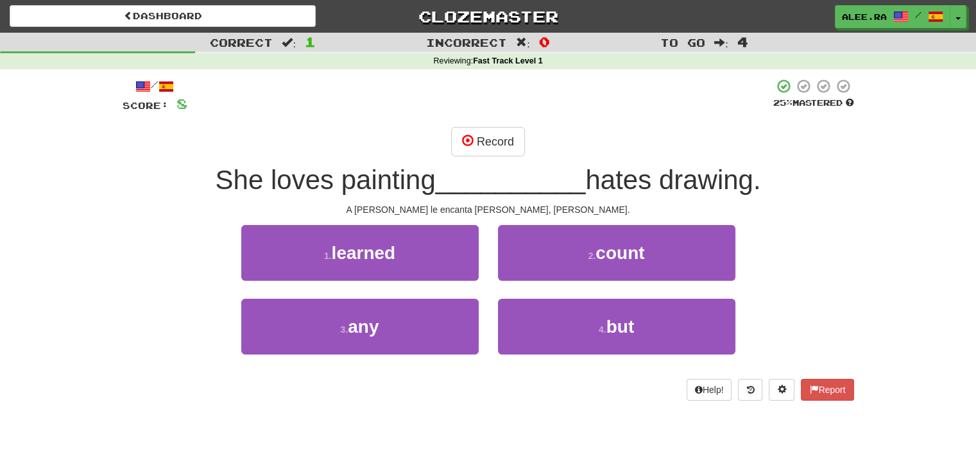
drag, startPoint x: 531, startPoint y: 148, endPoint x: 490, endPoint y: 168, distance: 46.2
drag, startPoint x: 490, startPoint y: 168, endPoint x: 167, endPoint y: 302, distance: 348.9
click at [167, 302] on div "3 . any 4 . but" at bounding box center [488, 336] width 770 height 74
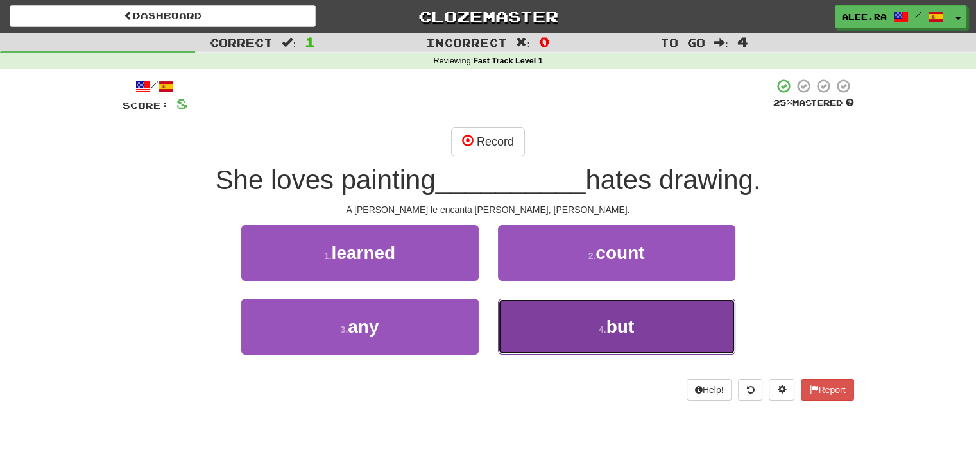
click at [550, 323] on button "4 . but" at bounding box center [616, 327] width 237 height 56
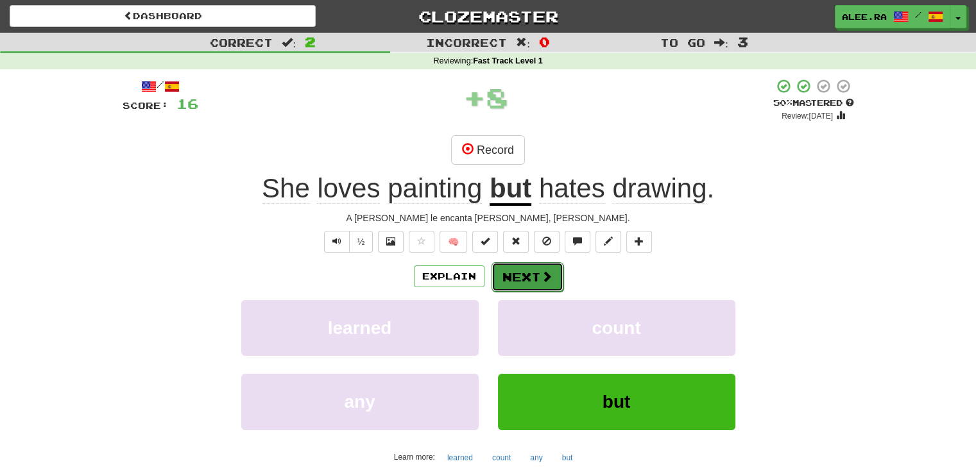
click at [534, 284] on button "Next" at bounding box center [528, 277] width 72 height 30
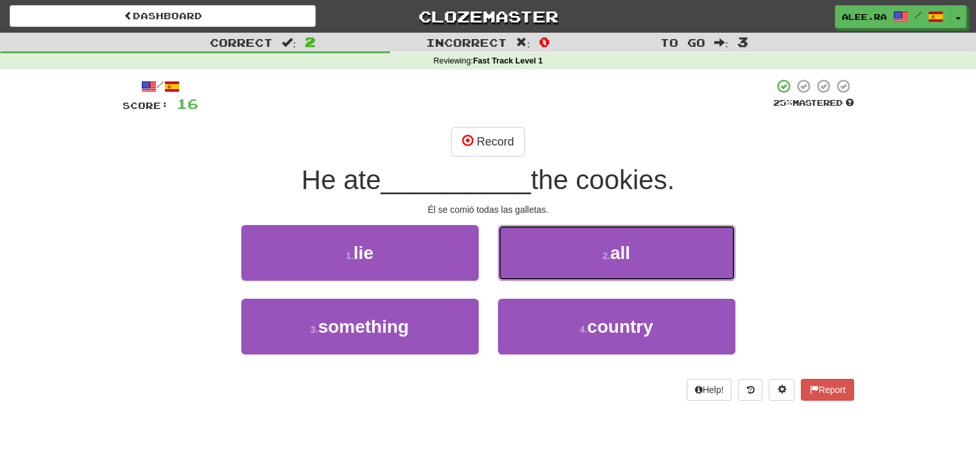
click at [531, 259] on button "2 . all" at bounding box center [616, 253] width 237 height 56
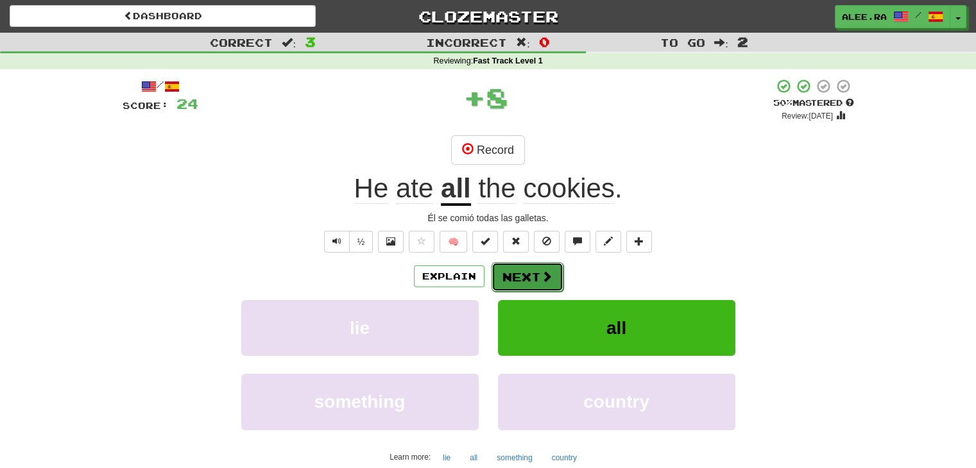
click at [524, 279] on button "Next" at bounding box center [528, 277] width 72 height 30
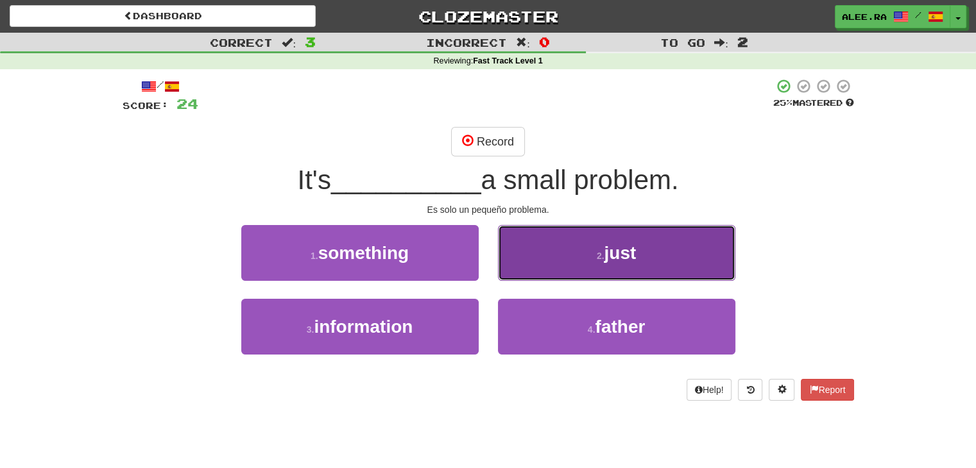
click at [599, 233] on button "2 . just" at bounding box center [616, 253] width 237 height 56
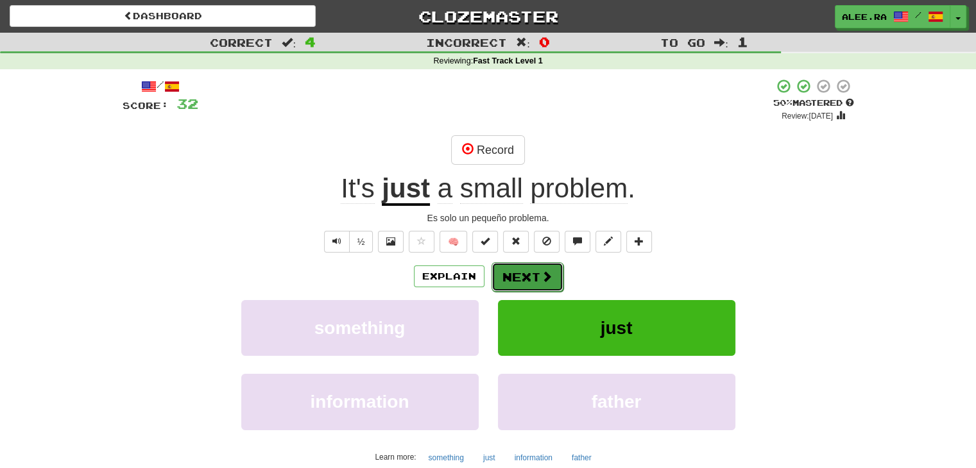
click at [541, 277] on span at bounding box center [547, 277] width 12 height 12
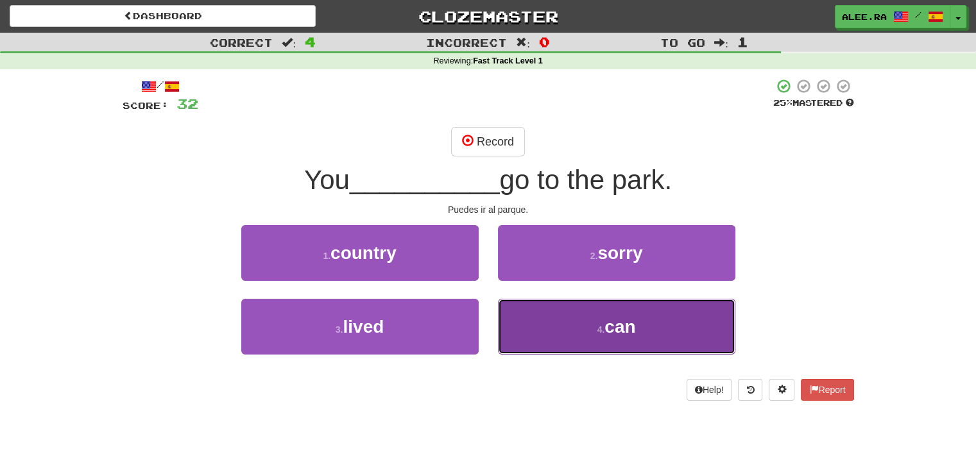
click at [562, 329] on button "4 . can" at bounding box center [616, 327] width 237 height 56
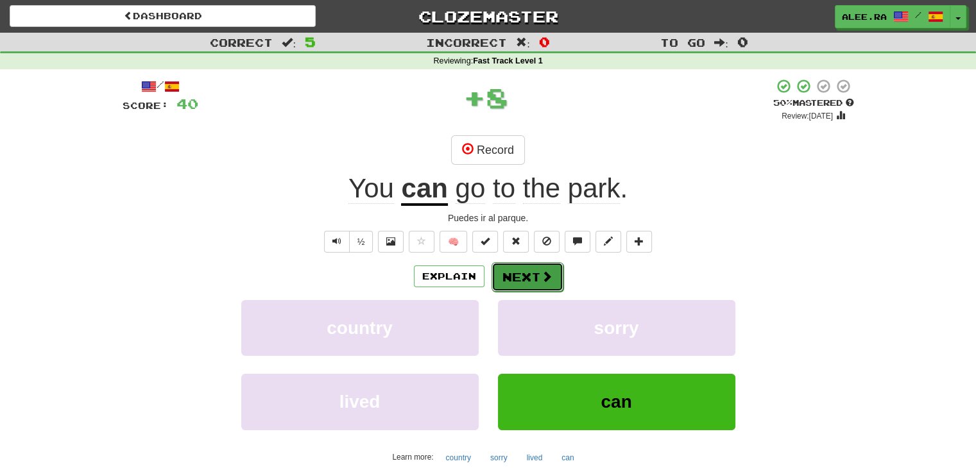
click at [523, 271] on button "Next" at bounding box center [528, 277] width 72 height 30
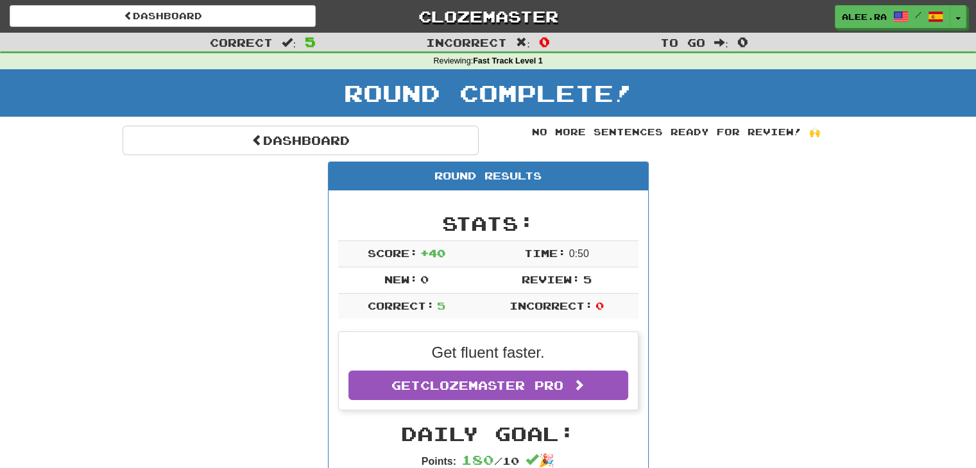
click at [658, 123] on div "Round Complete!" at bounding box center [488, 97] width 976 height 56
